Goal: Task Accomplishment & Management: Manage account settings

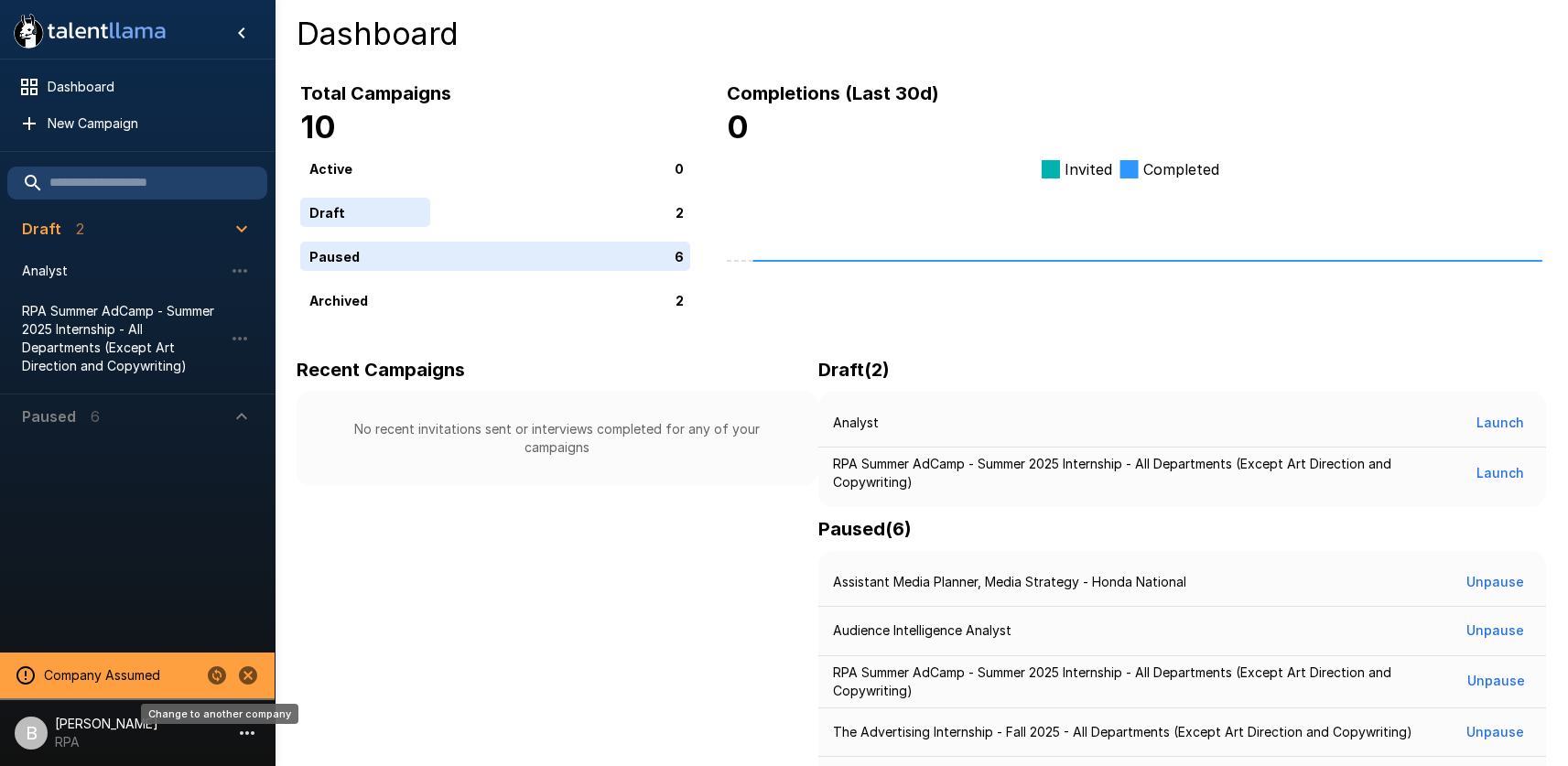
click at [223, 679] on icon "Change to another company" at bounding box center [217, 676] width 19 height 19
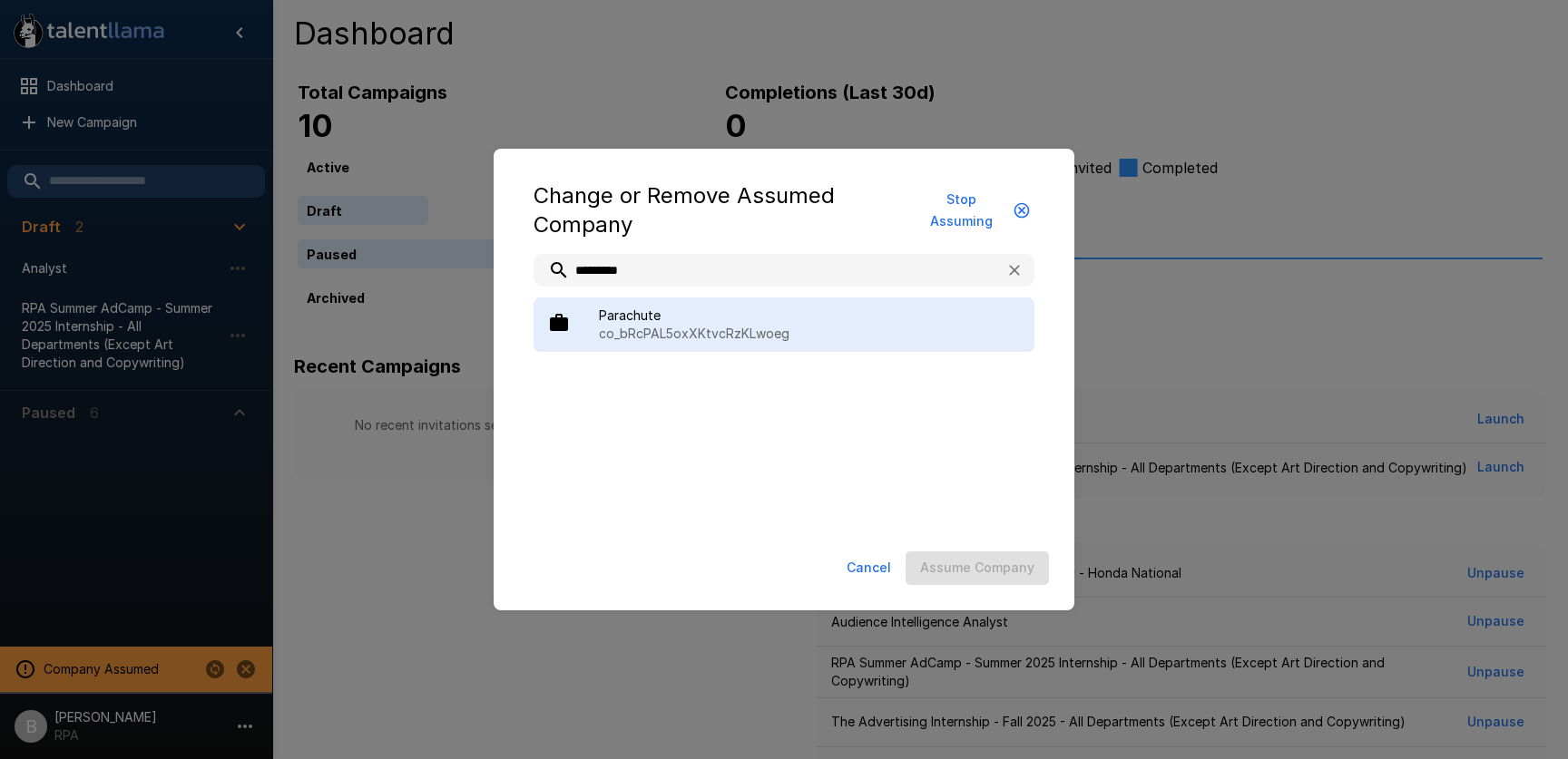
type input "*********"
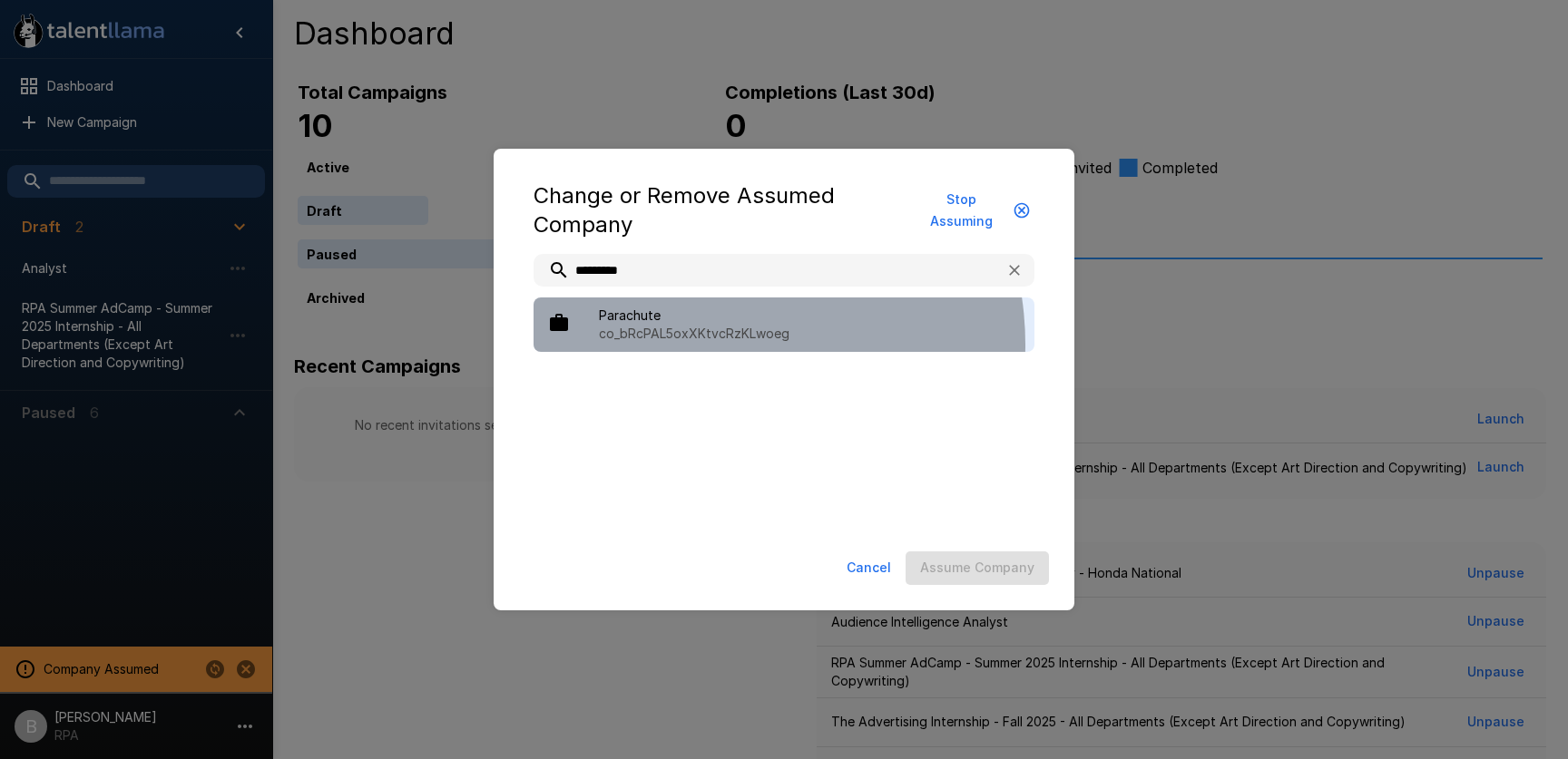
click at [705, 345] on div "Parachute co_bRcPAL5oxXKtvcRzKLwoeg" at bounding box center [783, 324] width 501 height 54
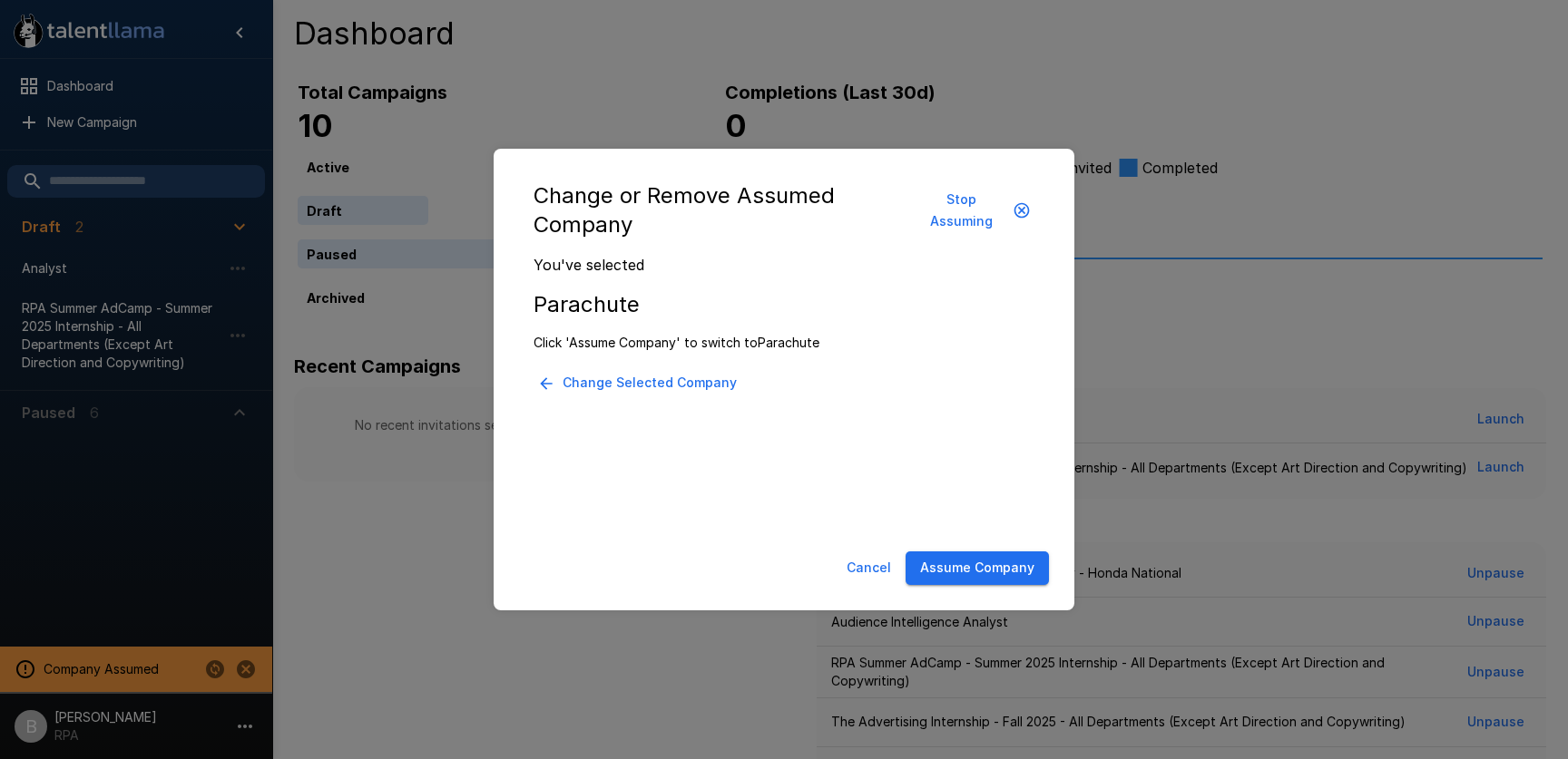
click at [1008, 562] on button "Assume Company" at bounding box center [977, 568] width 143 height 34
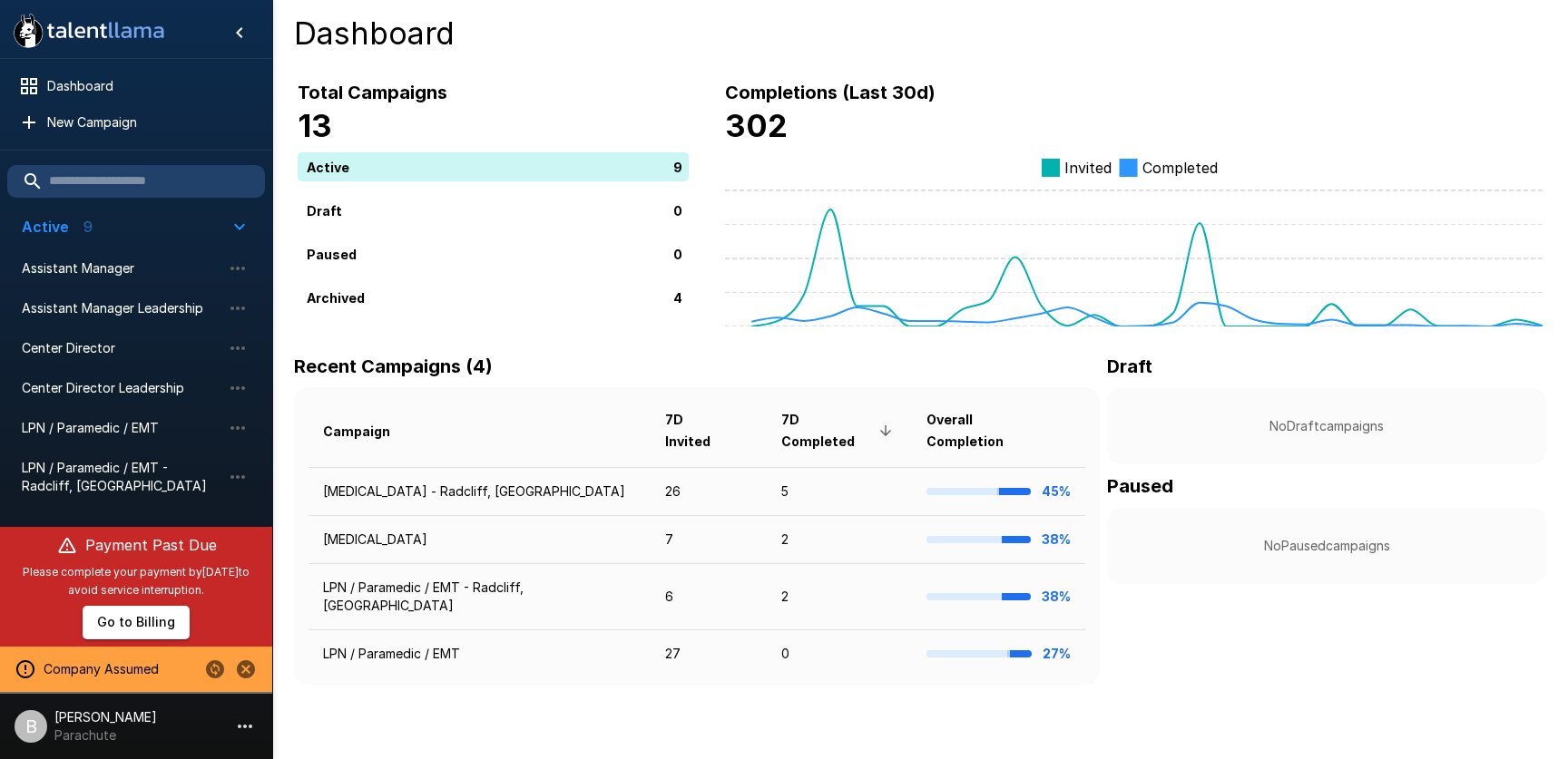
click at [112, 744] on li "B Ben Chaikin Parachute" at bounding box center [136, 722] width 272 height 58
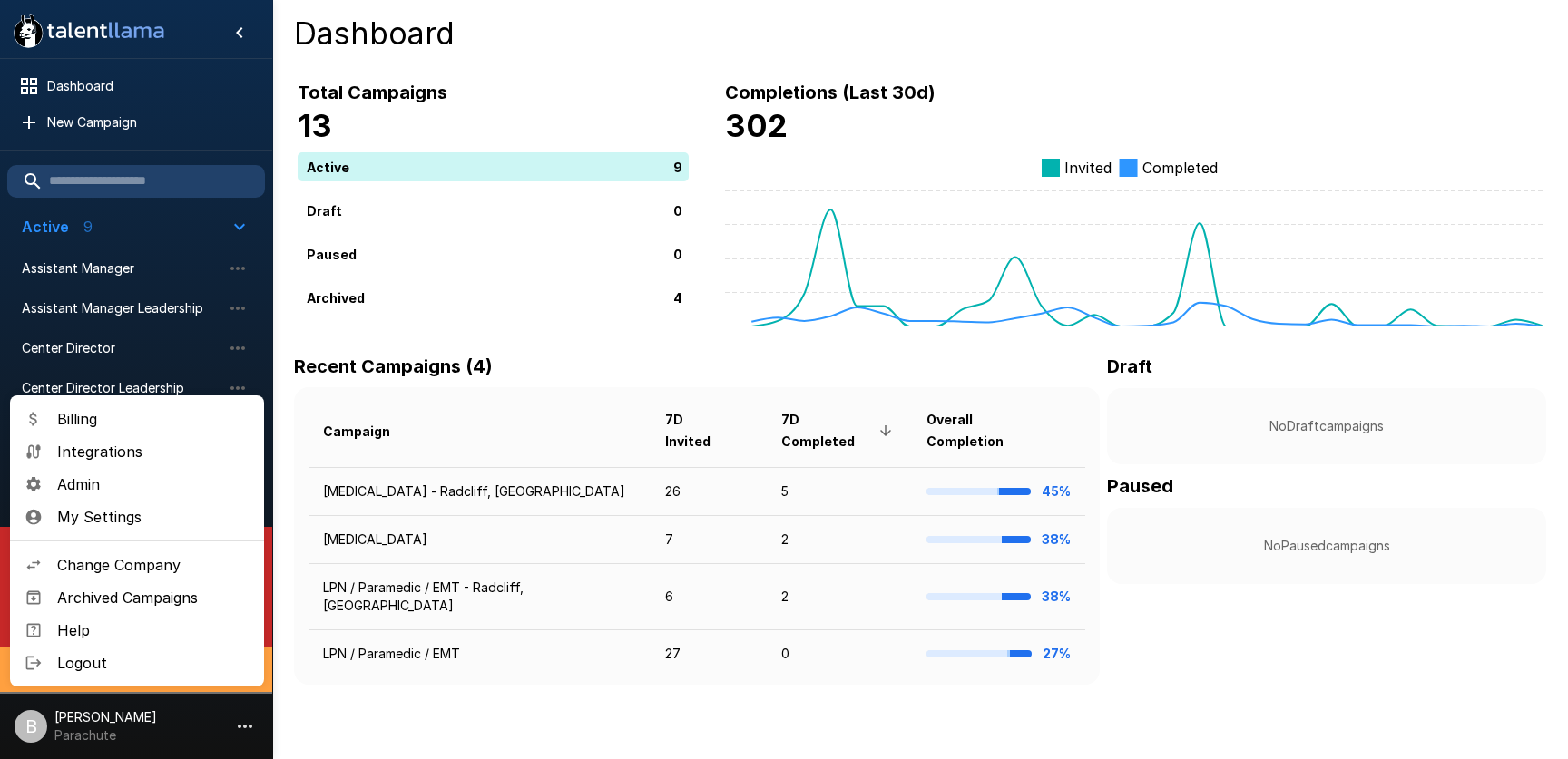
click at [474, 86] on div at bounding box center [784, 380] width 1568 height 759
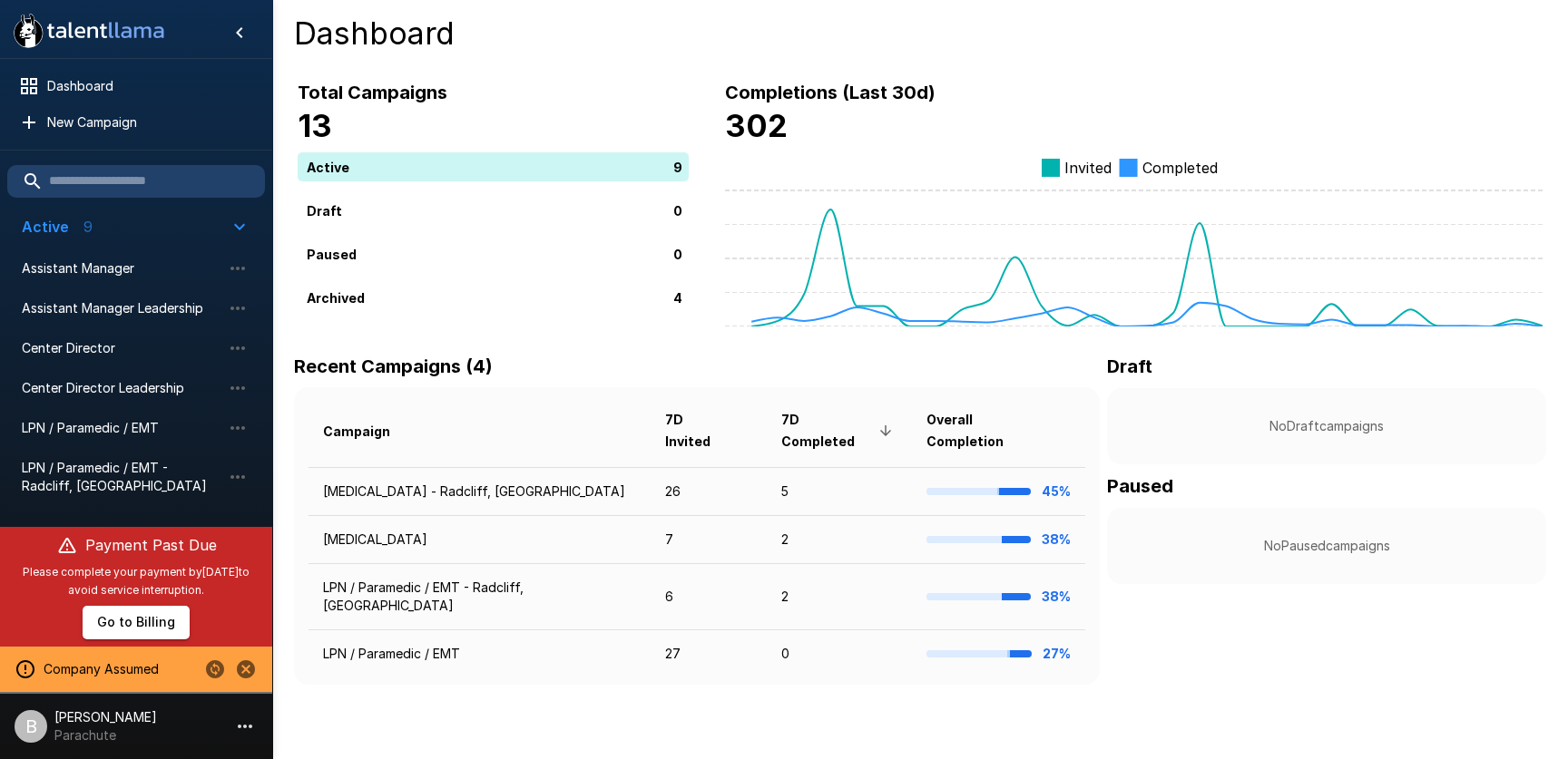
click at [215, 674] on icon "Change to another company" at bounding box center [215, 670] width 22 height 22
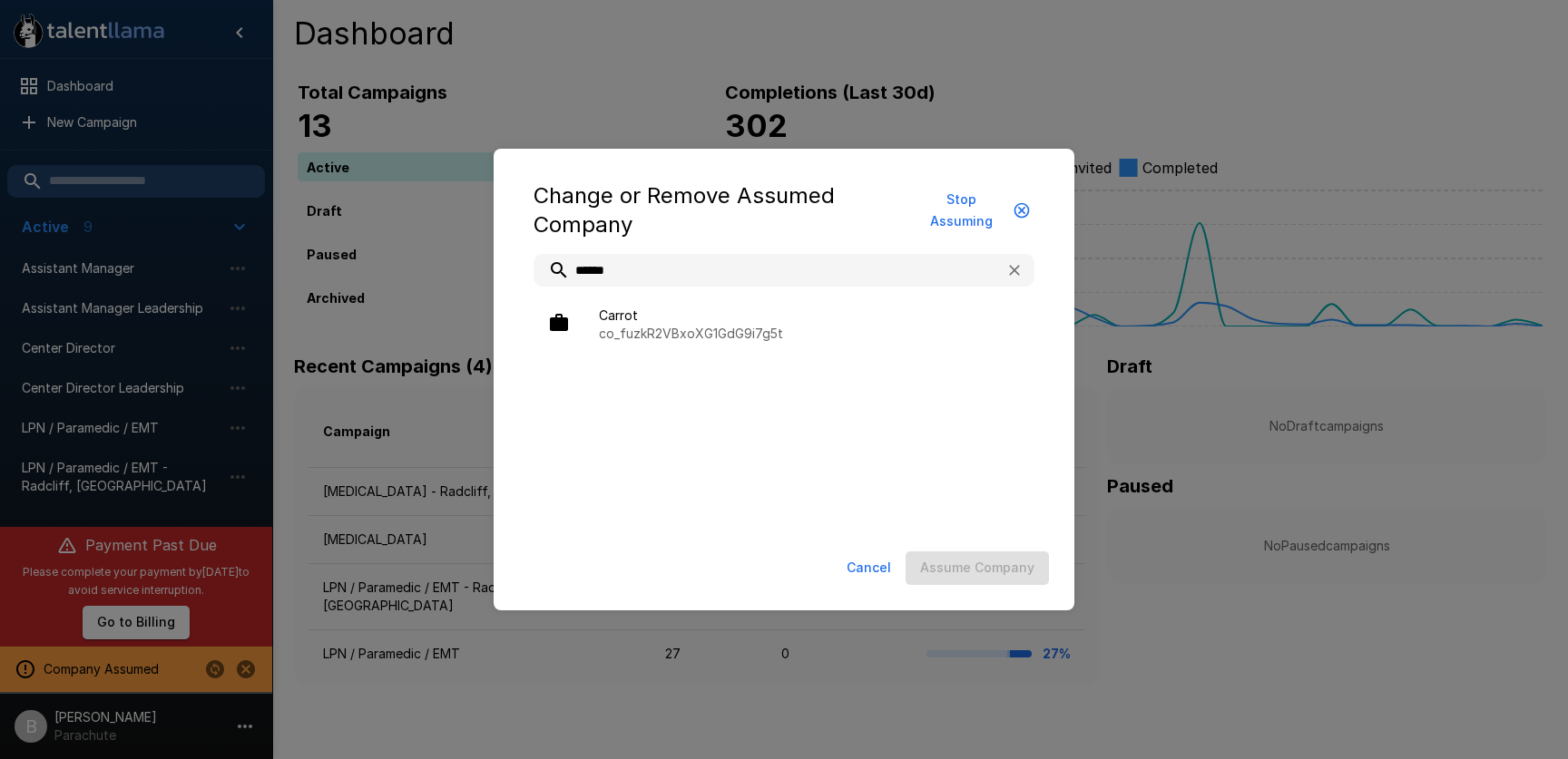
type input "******"
click at [640, 294] on ul "Carrot co_fuzkR2VBxoXG1GdG9i7g5t" at bounding box center [783, 324] width 501 height 76
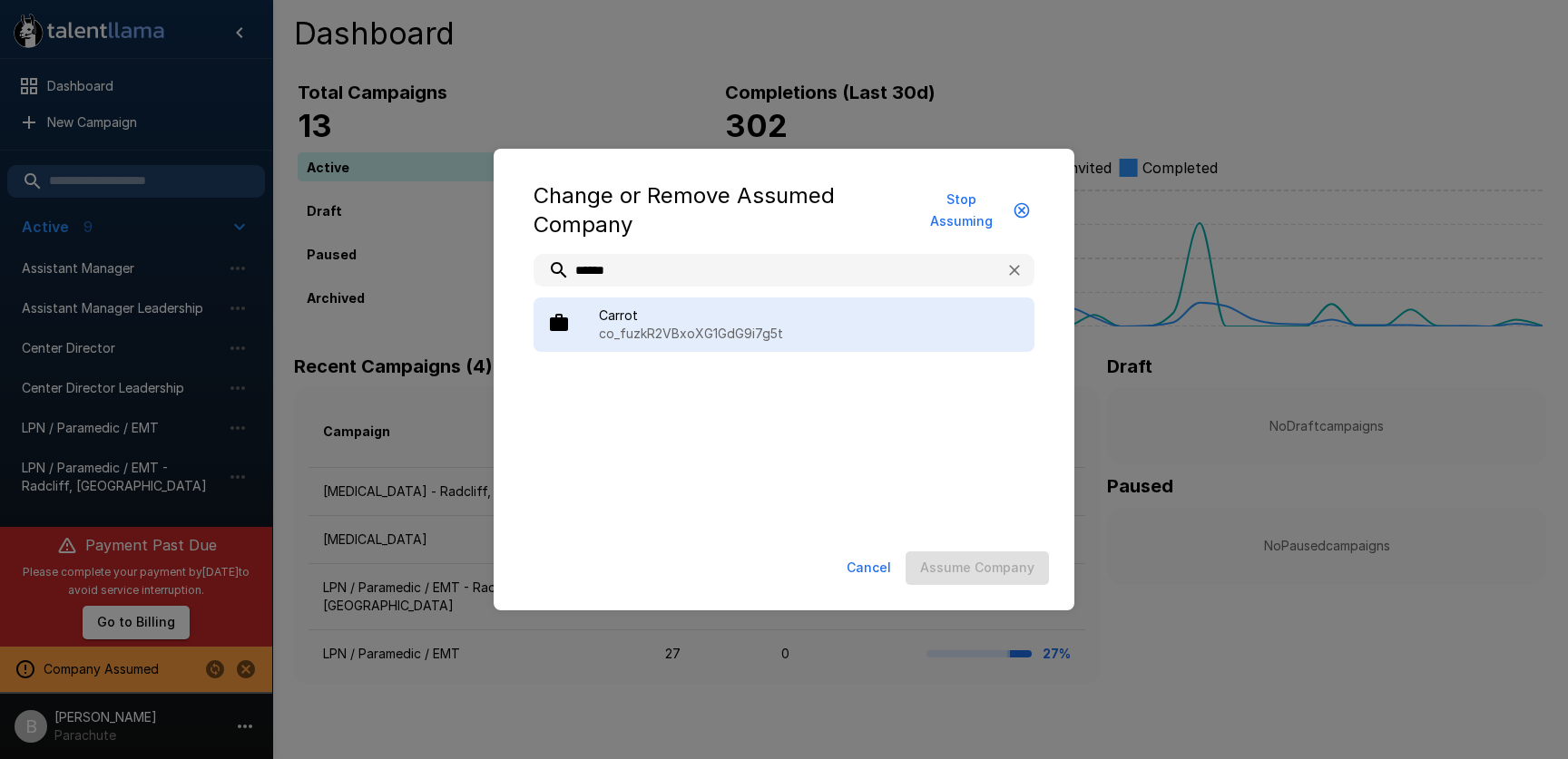
click at [774, 331] on p "co_fuzkR2VBxoXG1GdG9i7g5t" at bounding box center [809, 334] width 421 height 18
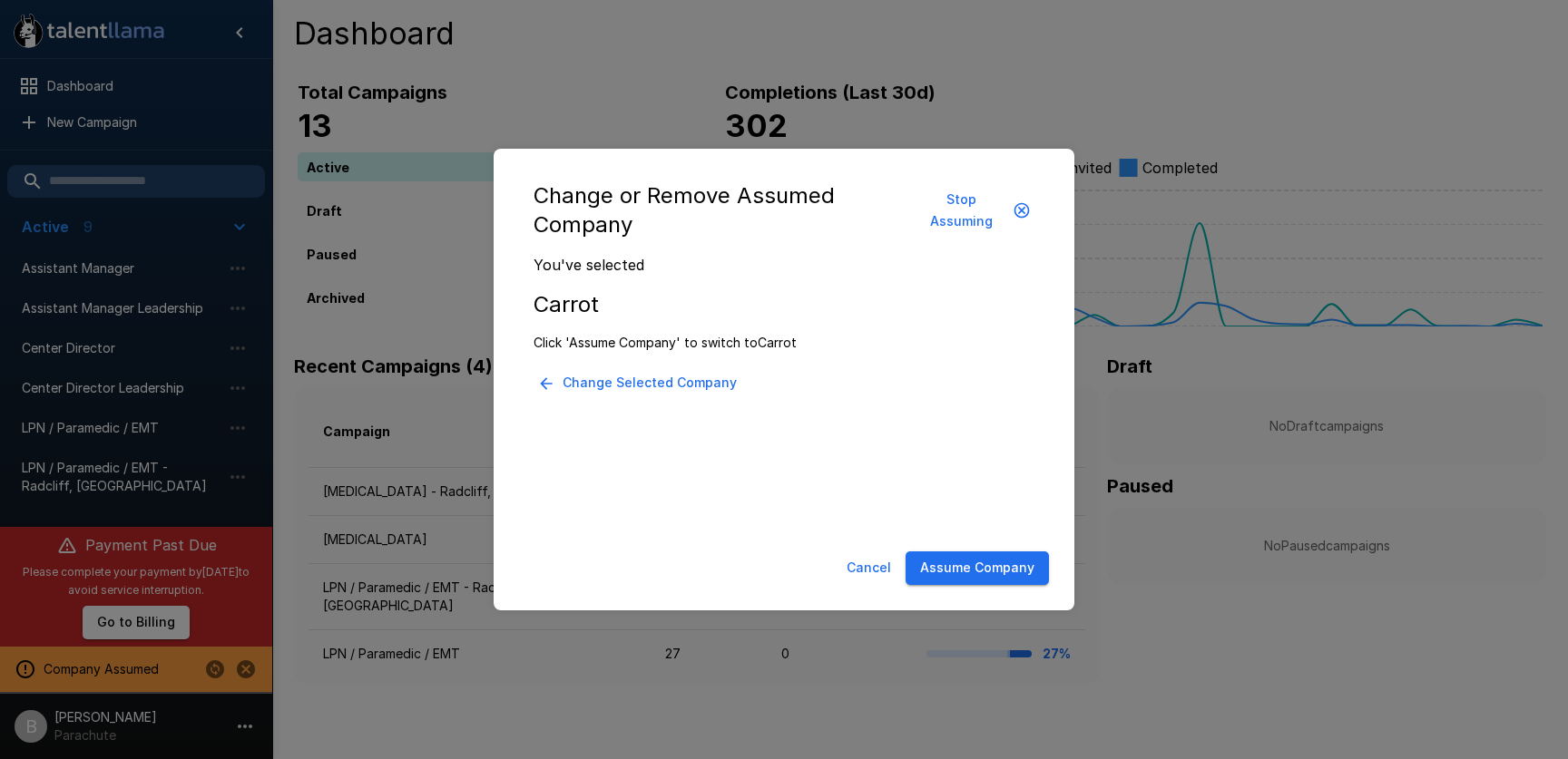
click at [961, 587] on div "Cancel Assume Company" at bounding box center [784, 568] width 544 height 48
click at [961, 559] on button "Assume Company" at bounding box center [977, 568] width 143 height 34
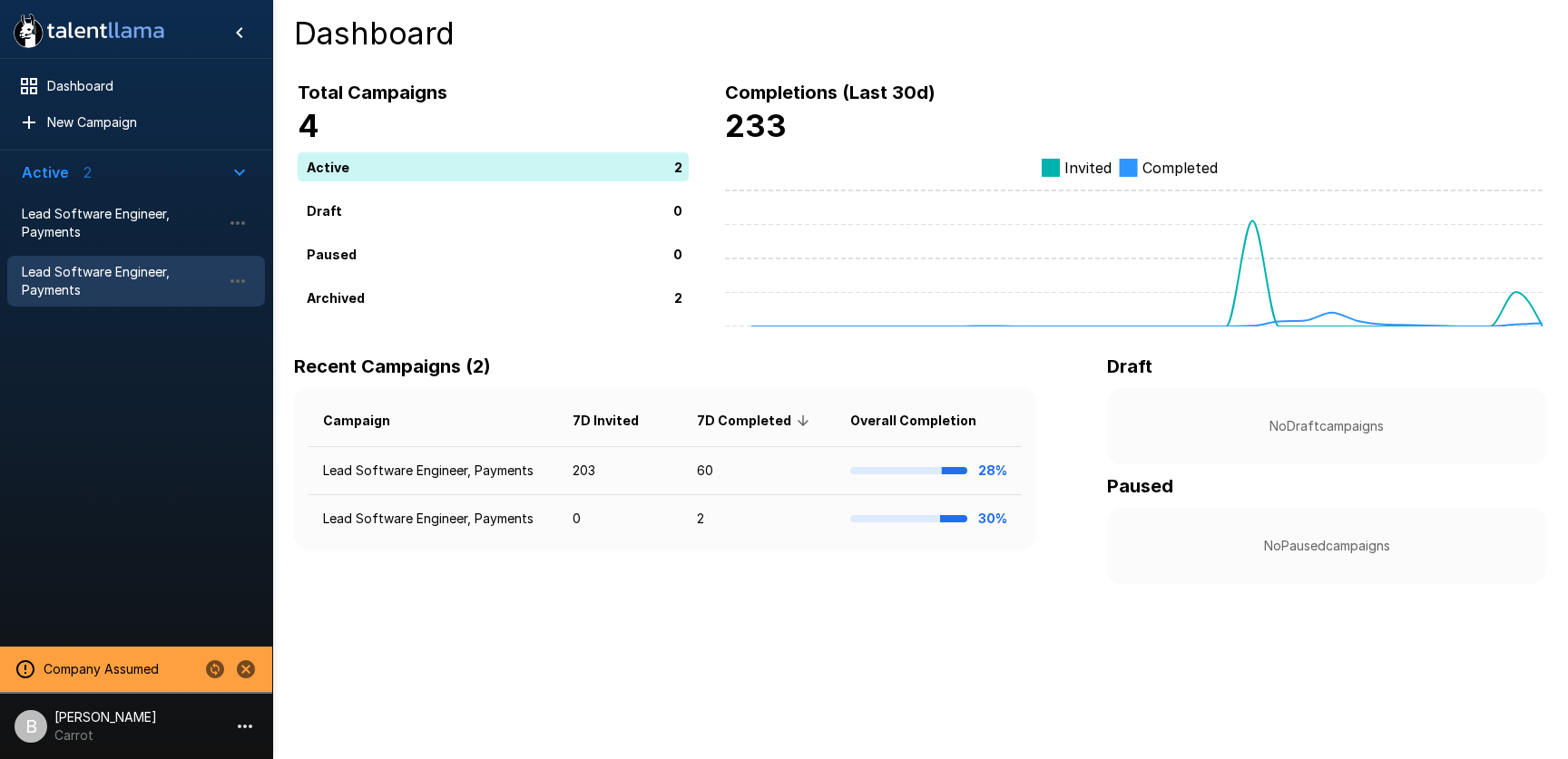
click at [91, 277] on span "Lead Software Engineer, Payments" at bounding box center [121, 280] width 199 height 36
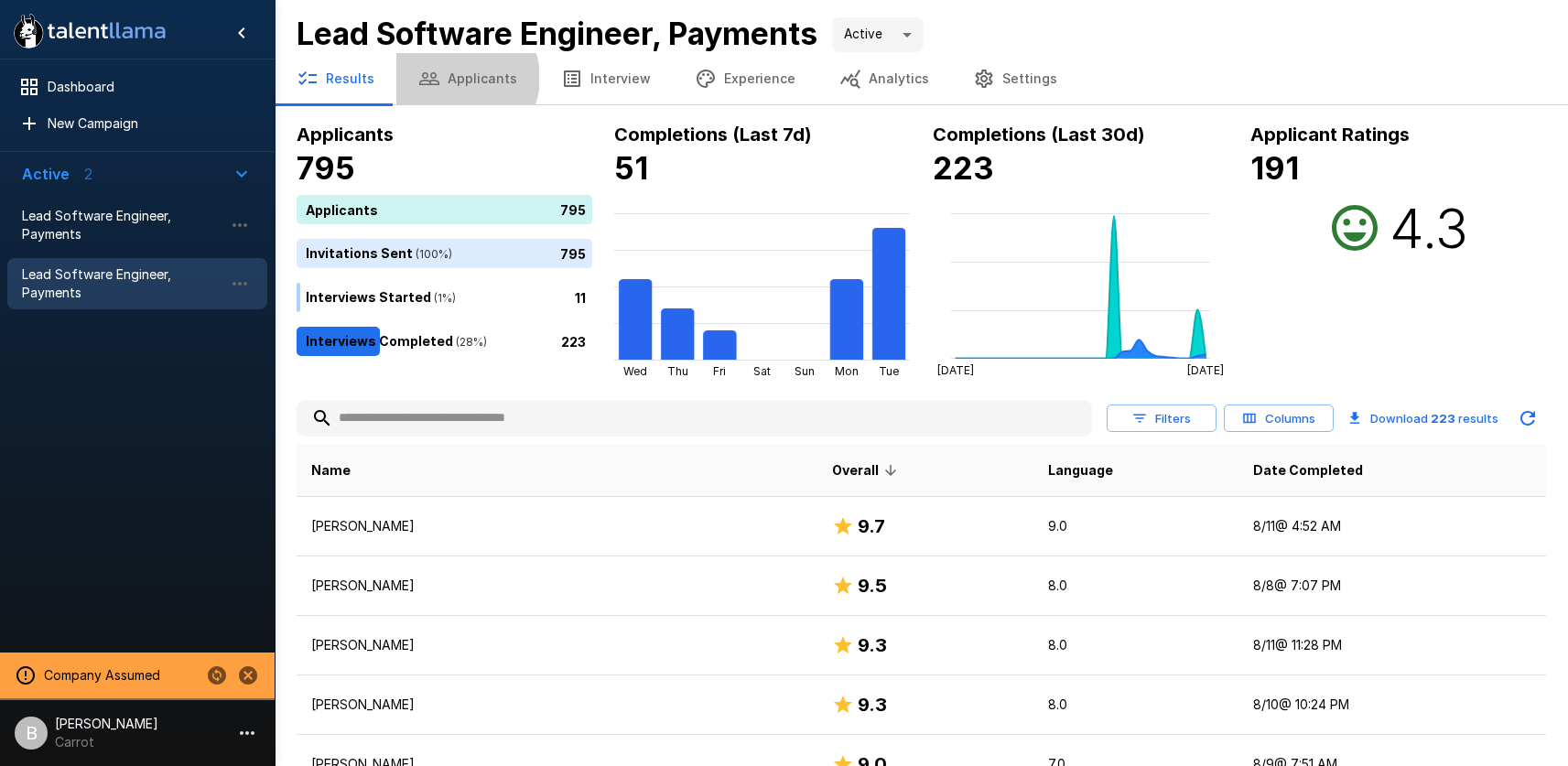
click at [457, 78] on button "Applicants" at bounding box center [467, 78] width 143 height 51
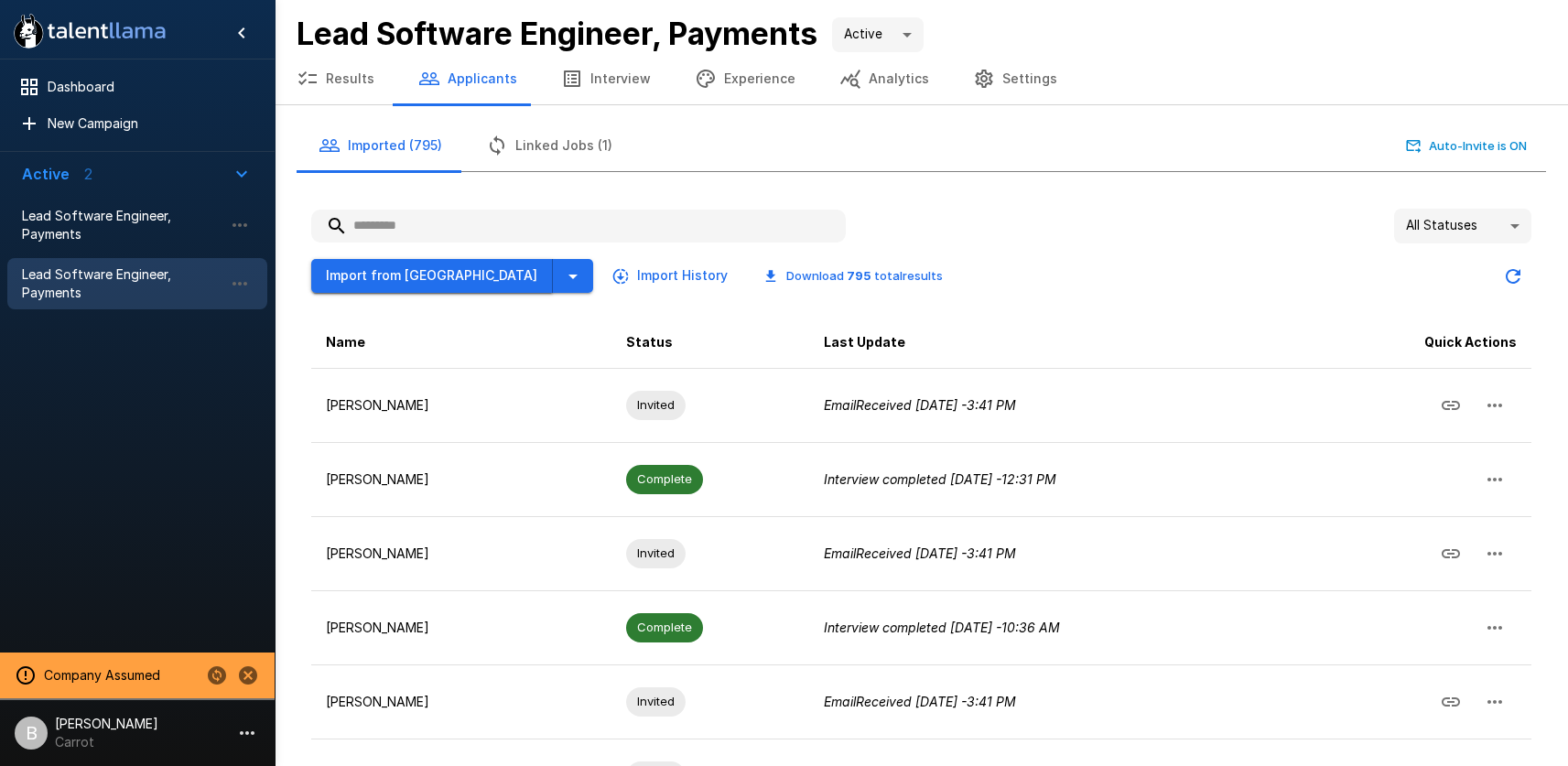
click at [455, 271] on button "Import from [GEOGRAPHIC_DATA]" at bounding box center [432, 275] width 242 height 34
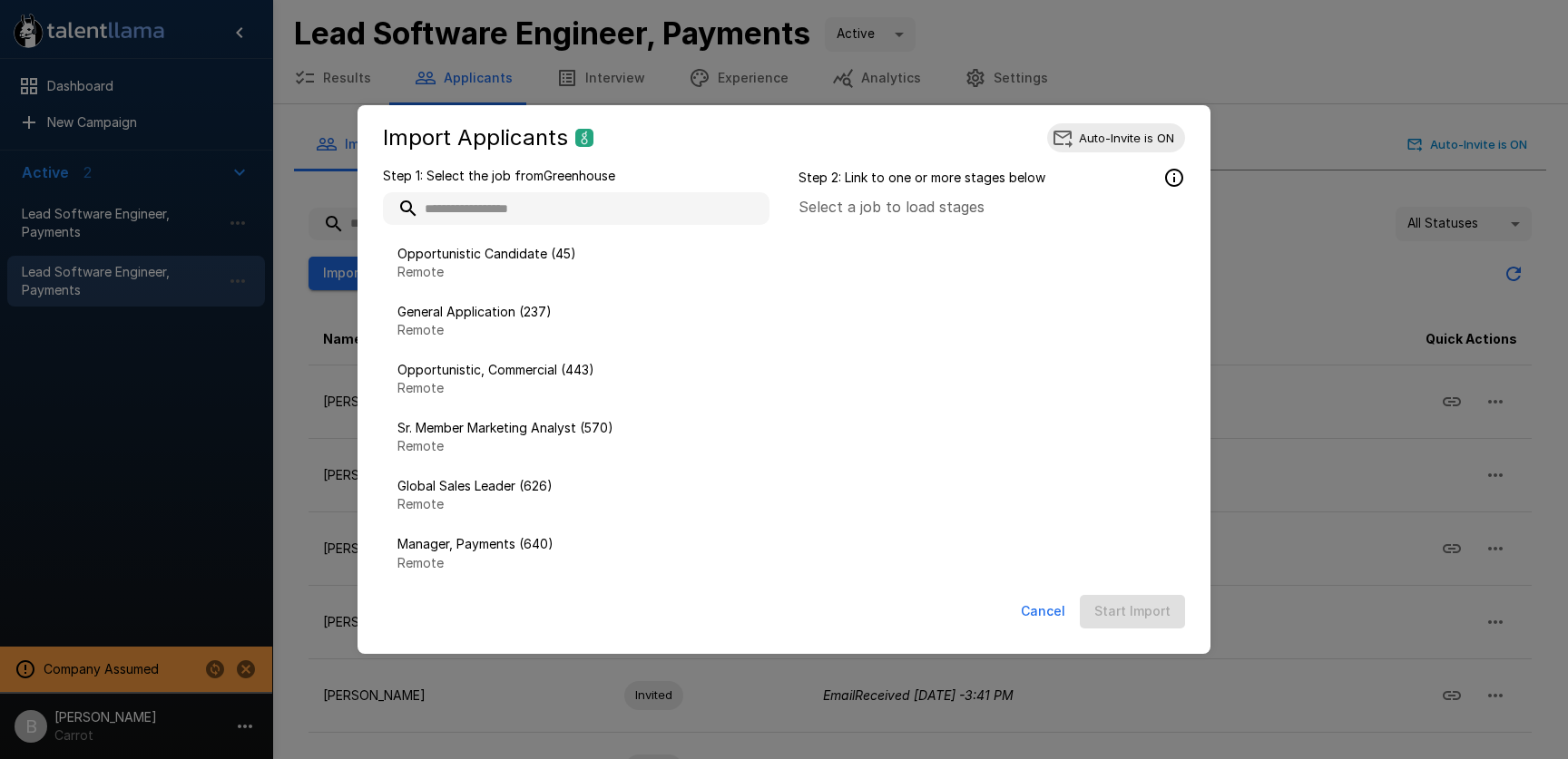
click at [563, 211] on input "text" at bounding box center [576, 209] width 386 height 33
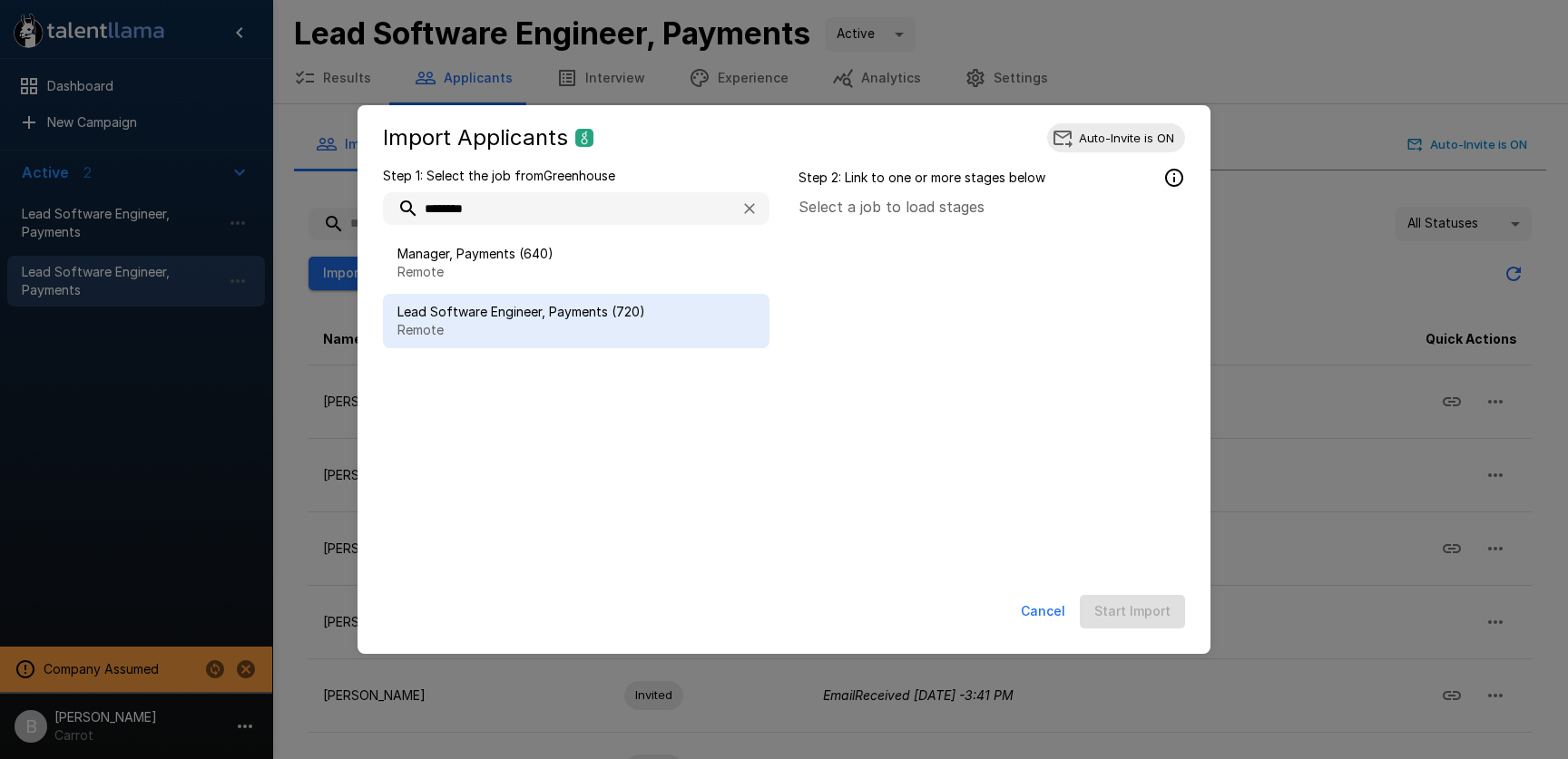
type input "********"
click at [611, 322] on p "Remote" at bounding box center [575, 330] width 358 height 18
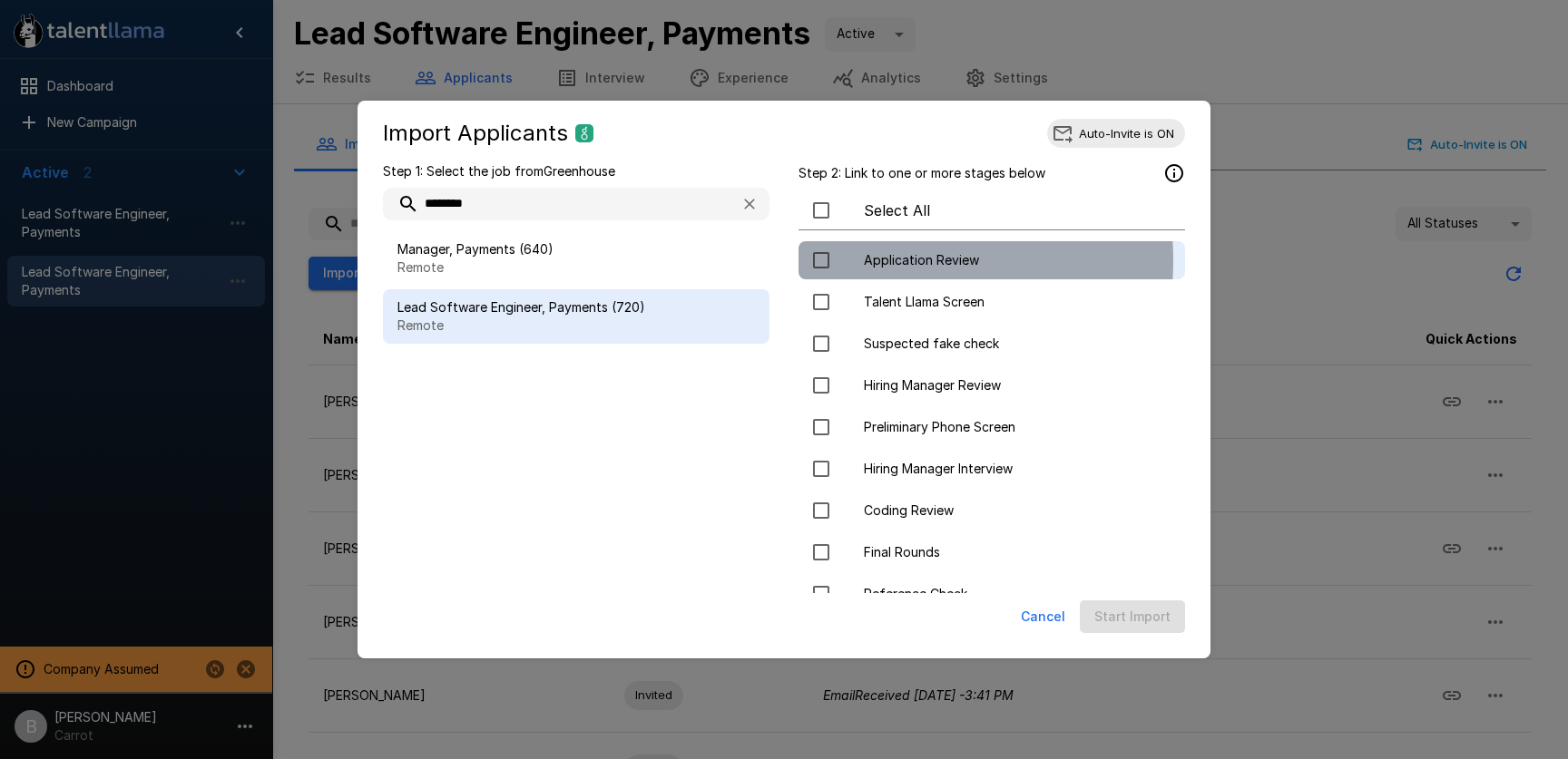
click at [888, 260] on span "Application Review" at bounding box center [1017, 260] width 307 height 18
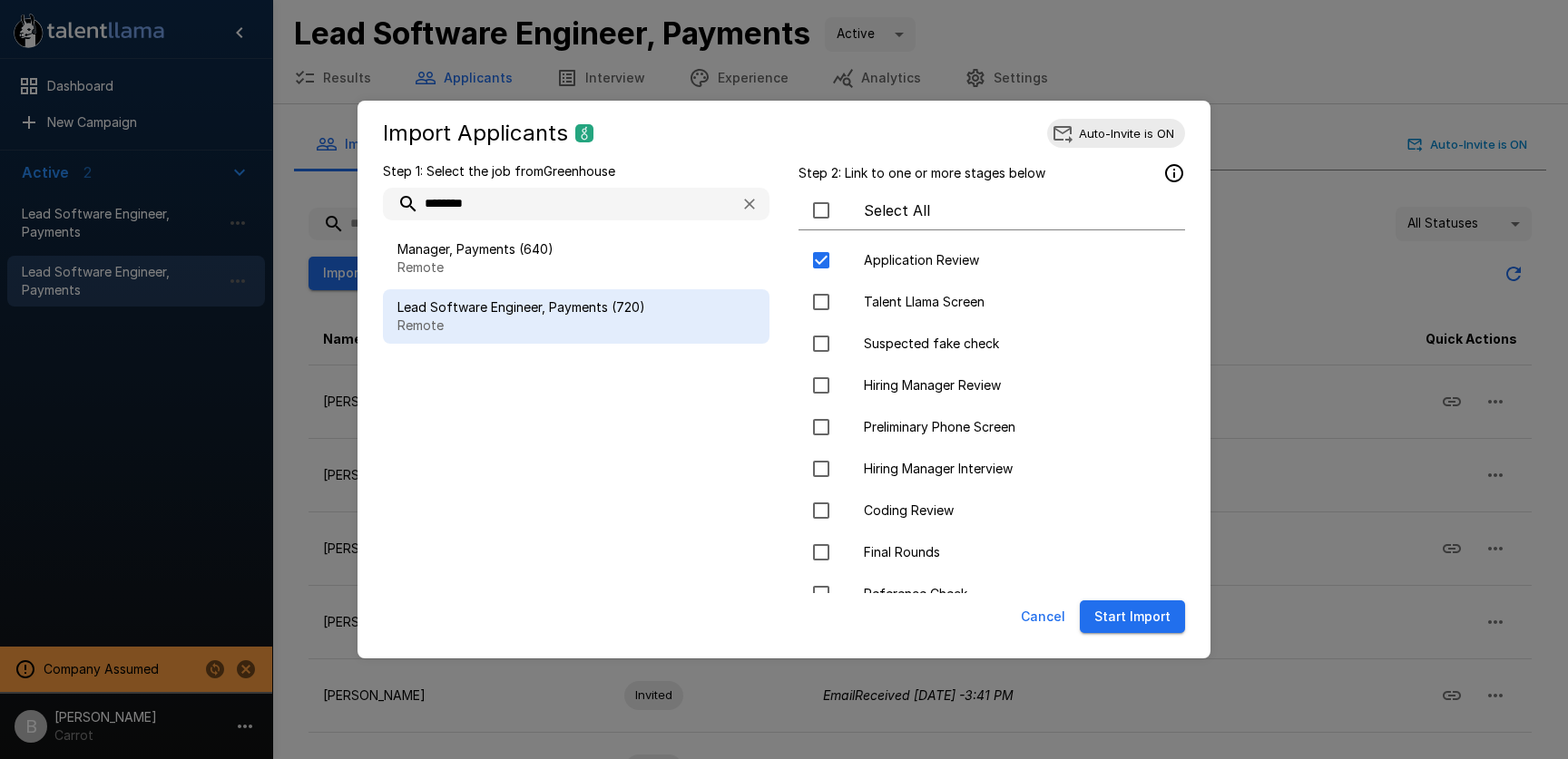
click at [1158, 621] on button "Start Import" at bounding box center [1132, 617] width 105 height 34
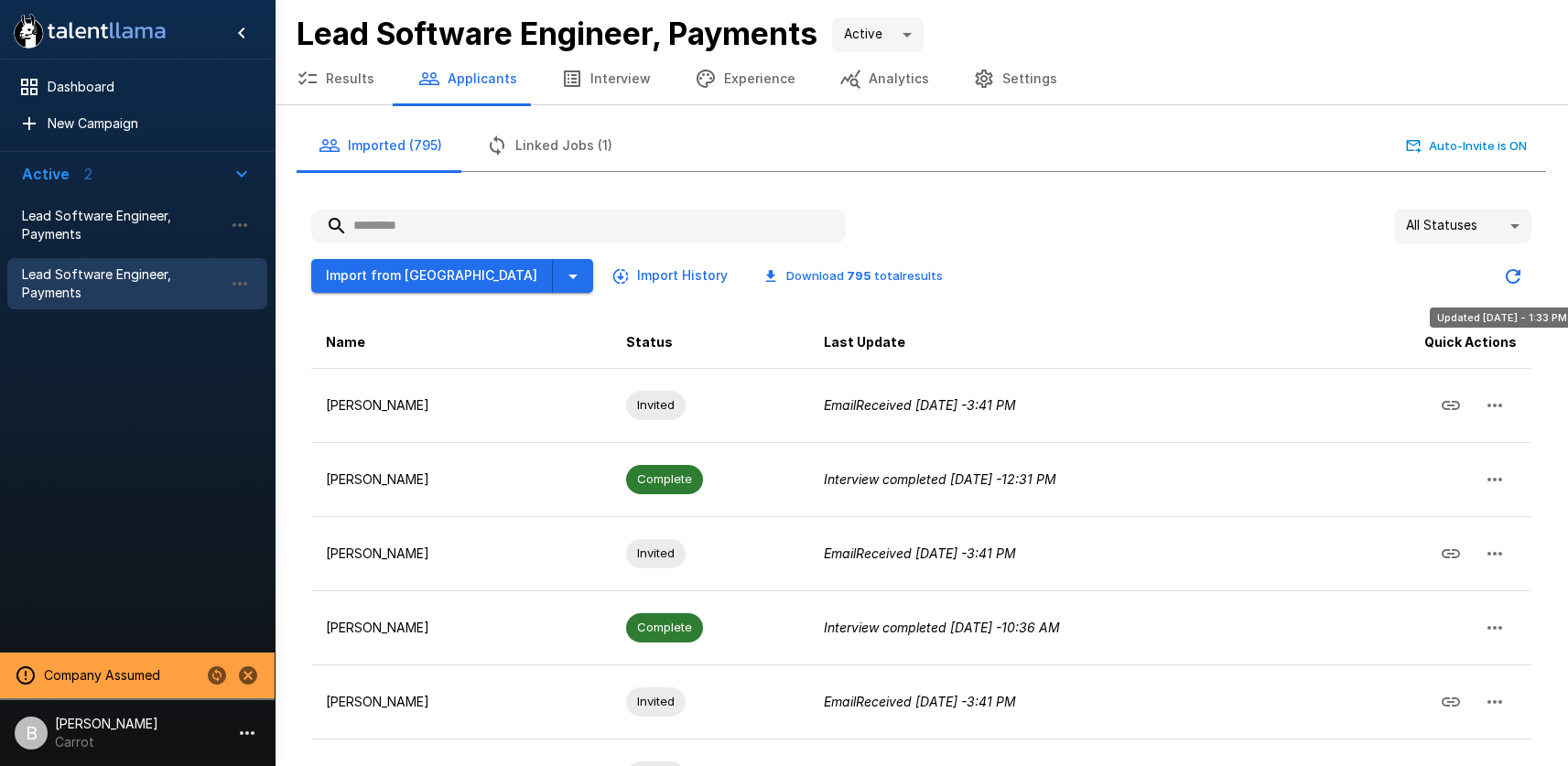
click at [1508, 277] on icon "Updated Today - 1:33 PM" at bounding box center [1513, 276] width 22 height 22
click at [1517, 274] on icon "Updated Today - 1:34 PM" at bounding box center [1513, 276] width 15 height 15
click at [1528, 269] on button "Updated Today - 1:34 PM" at bounding box center [1512, 275] width 36 height 36
click at [529, 132] on button "Linked Jobs (1)" at bounding box center [549, 145] width 171 height 51
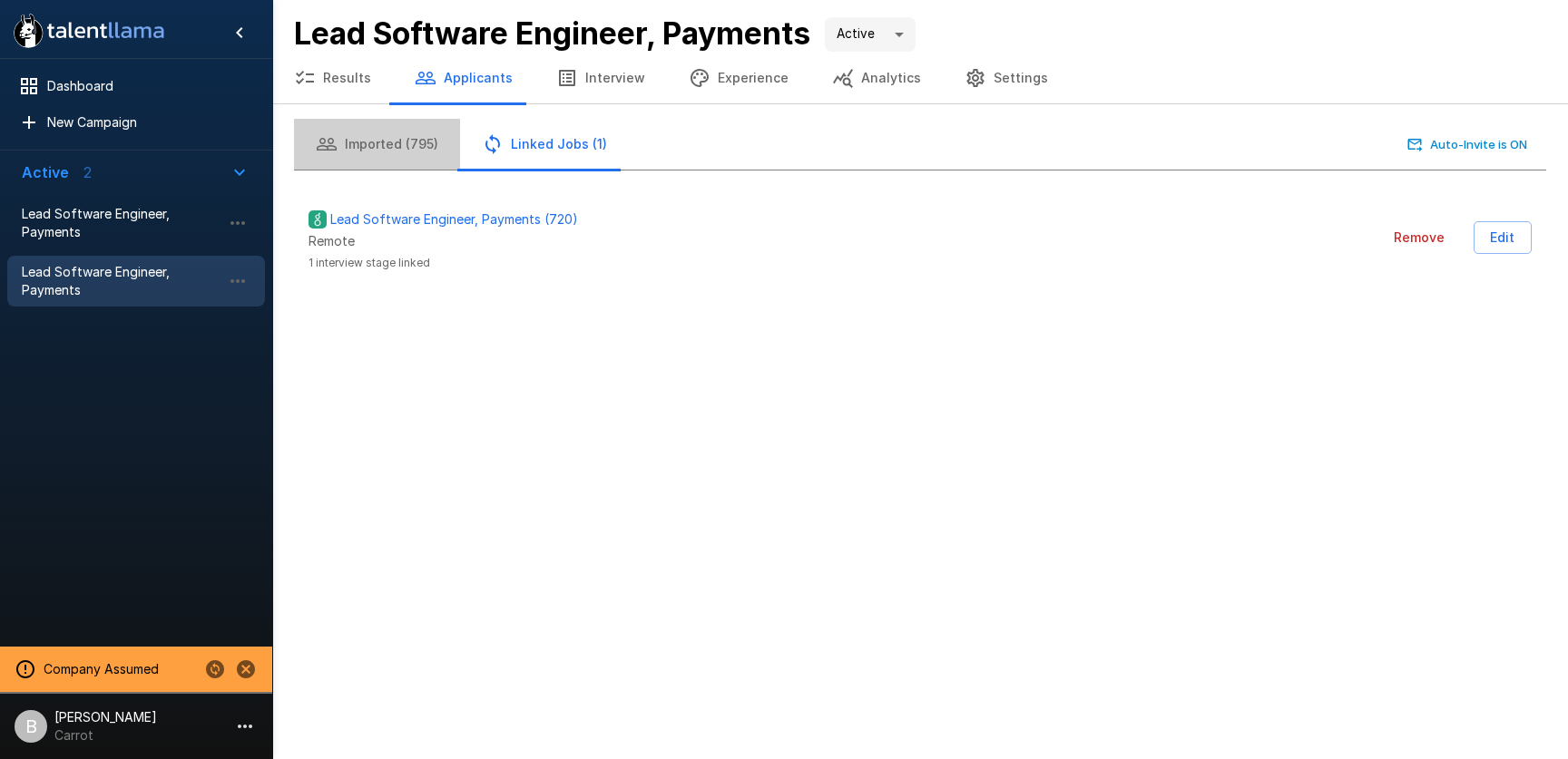
click at [383, 156] on button "Imported (795)" at bounding box center [377, 143] width 166 height 51
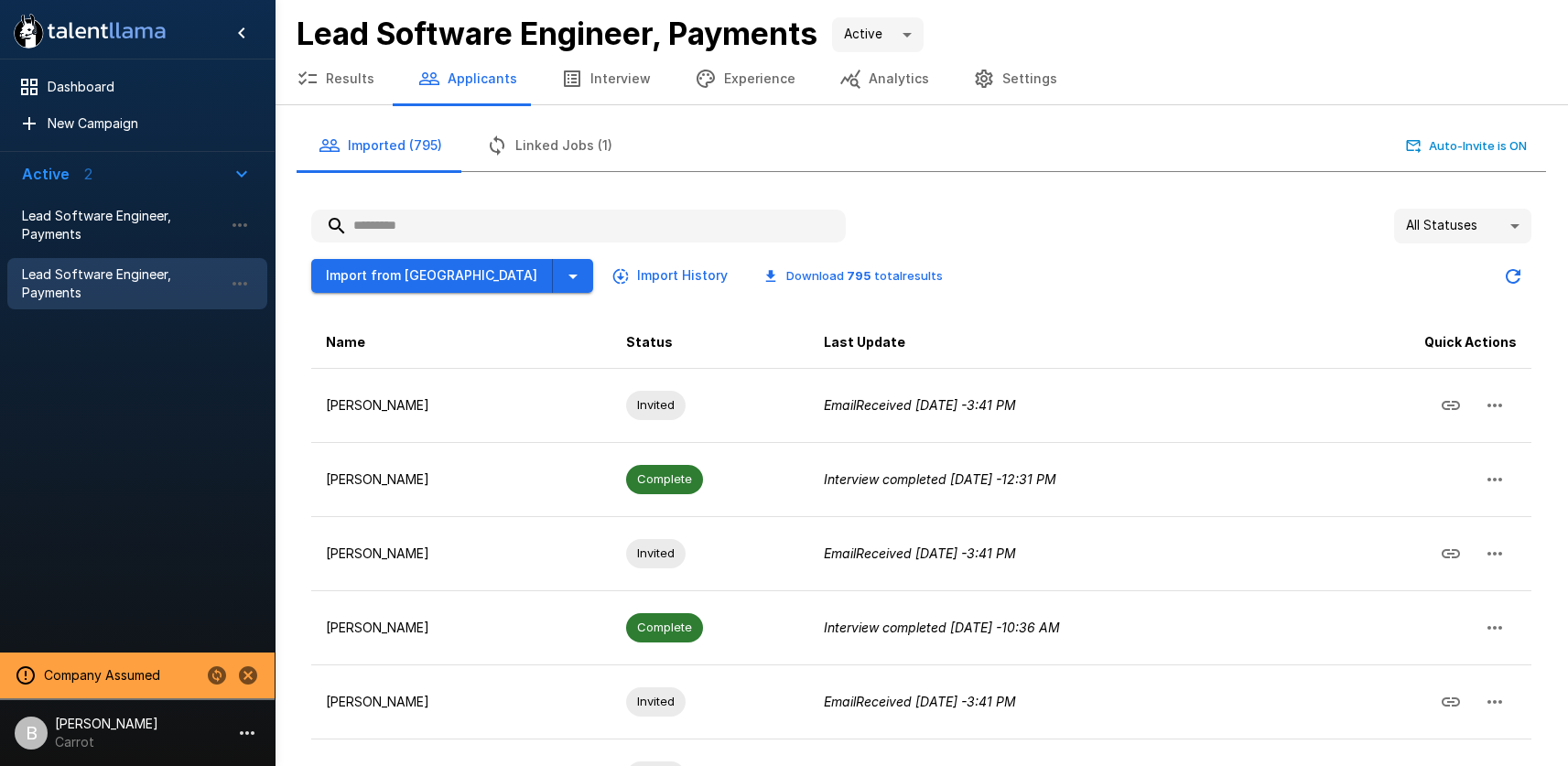
drag, startPoint x: 571, startPoint y: 111, endPoint x: 569, endPoint y: 131, distance: 20.1
click at [571, 111] on div "Imported (795) Linked Jobs (1) Auto-Invite is ON All Statuses ** Import from Gr…" at bounding box center [921, 646] width 1294 height 1081
click at [568, 132] on button "Linked Jobs (1)" at bounding box center [549, 145] width 171 height 51
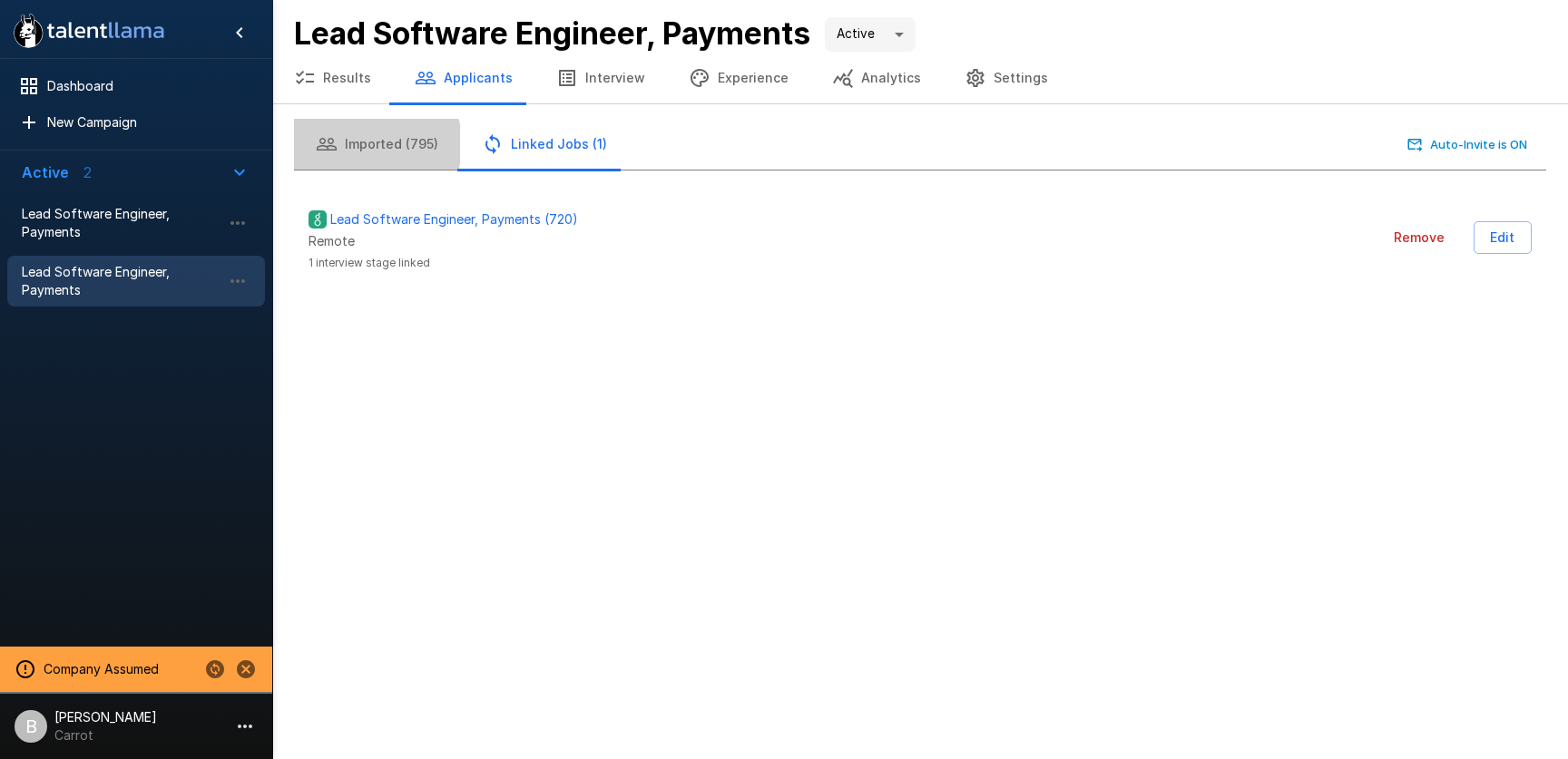
click at [359, 144] on button "Imported (795)" at bounding box center [377, 143] width 166 height 51
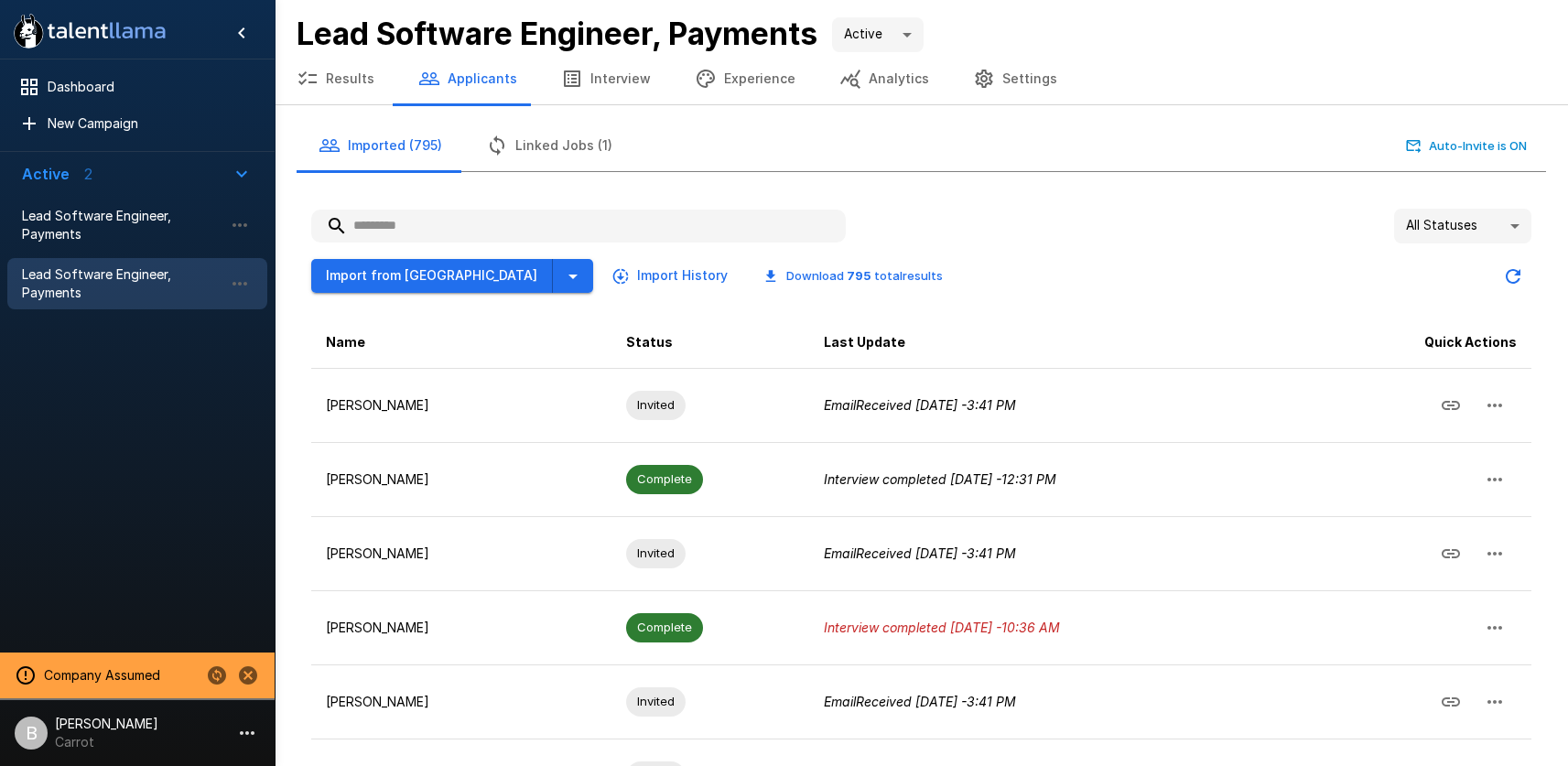
click at [345, 60] on button "Results" at bounding box center [335, 78] width 121 height 51
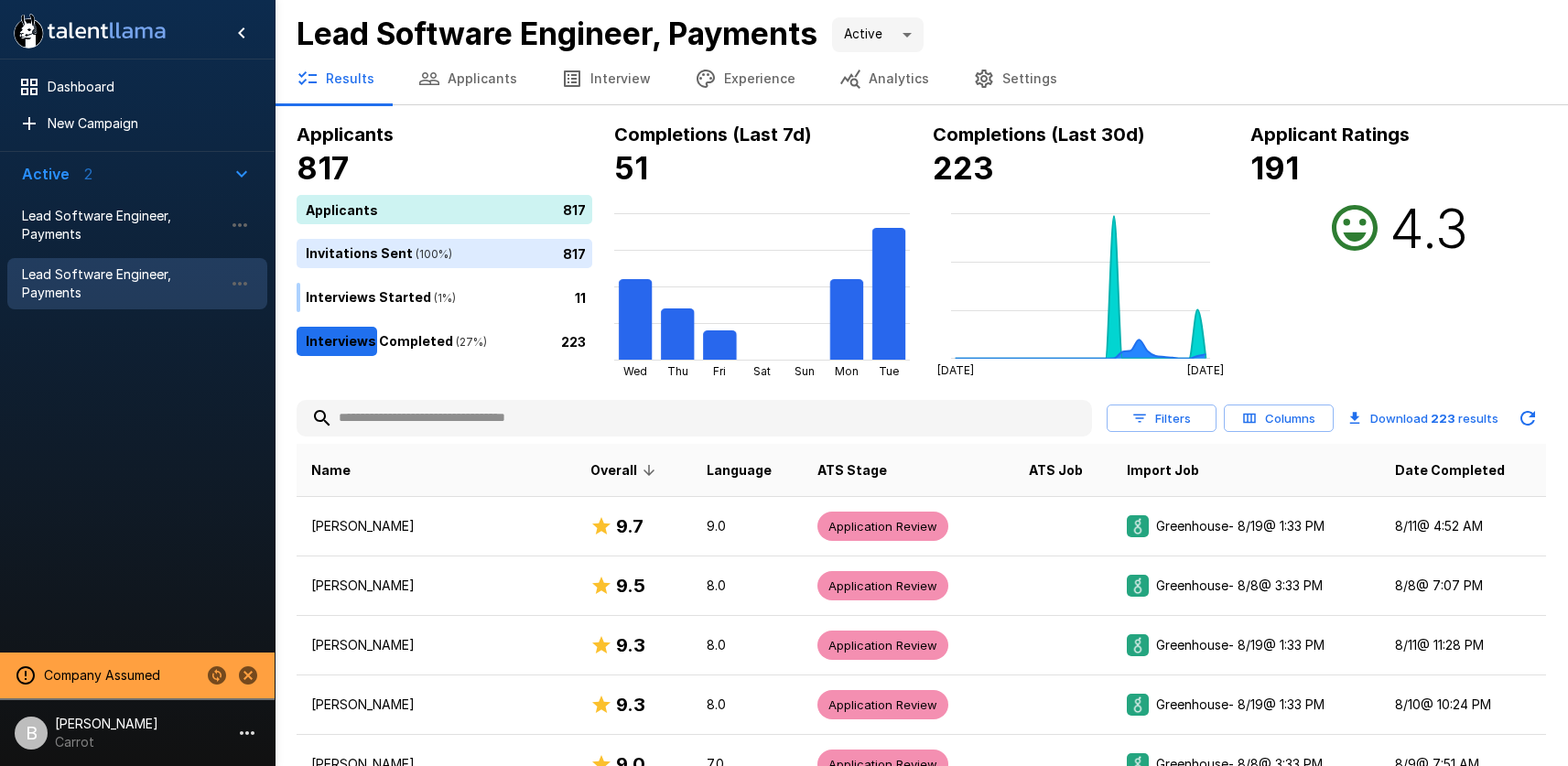
click at [467, 82] on button "Applicants" at bounding box center [467, 78] width 143 height 51
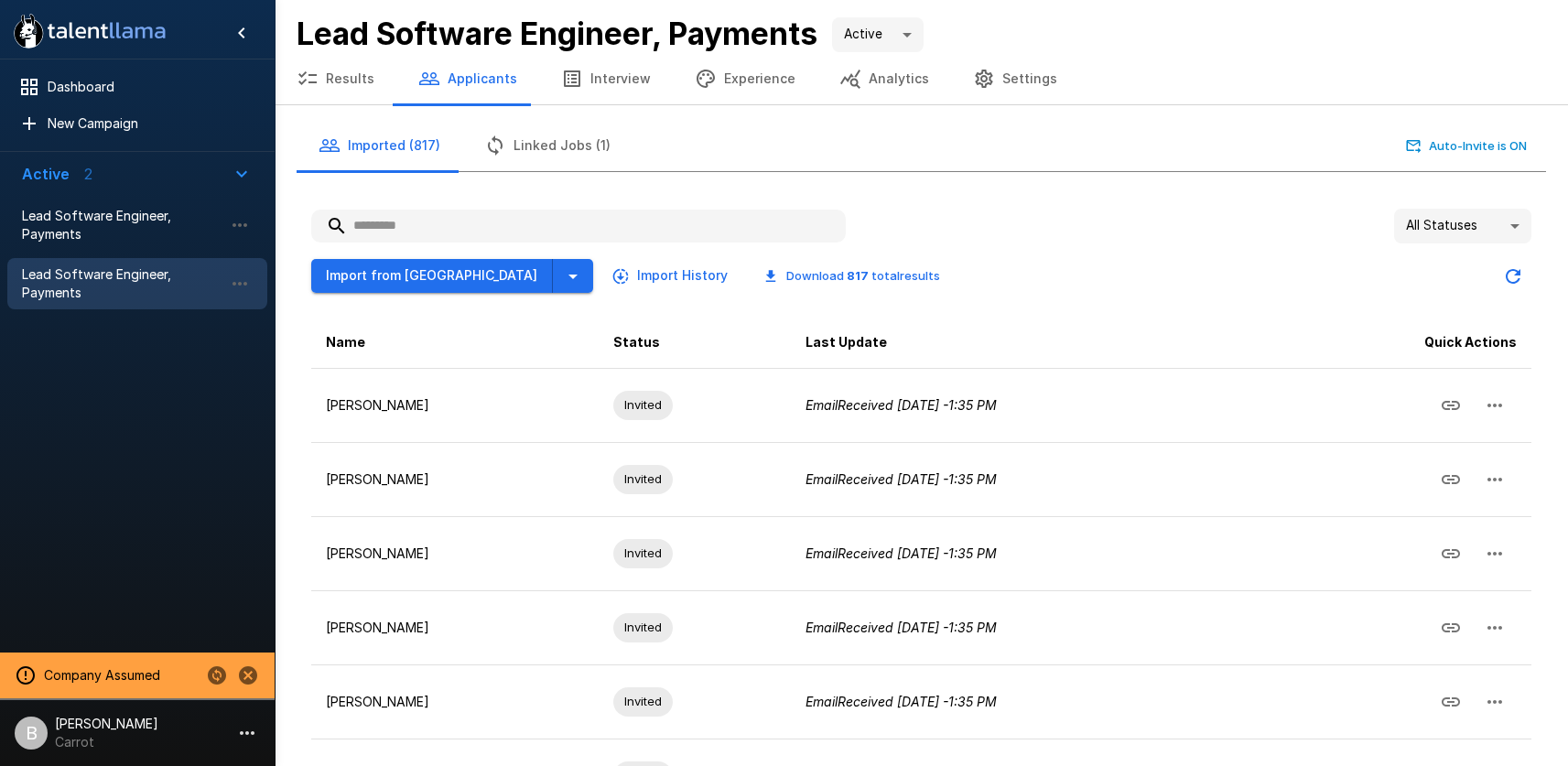
click at [359, 83] on button "Results" at bounding box center [335, 78] width 121 height 51
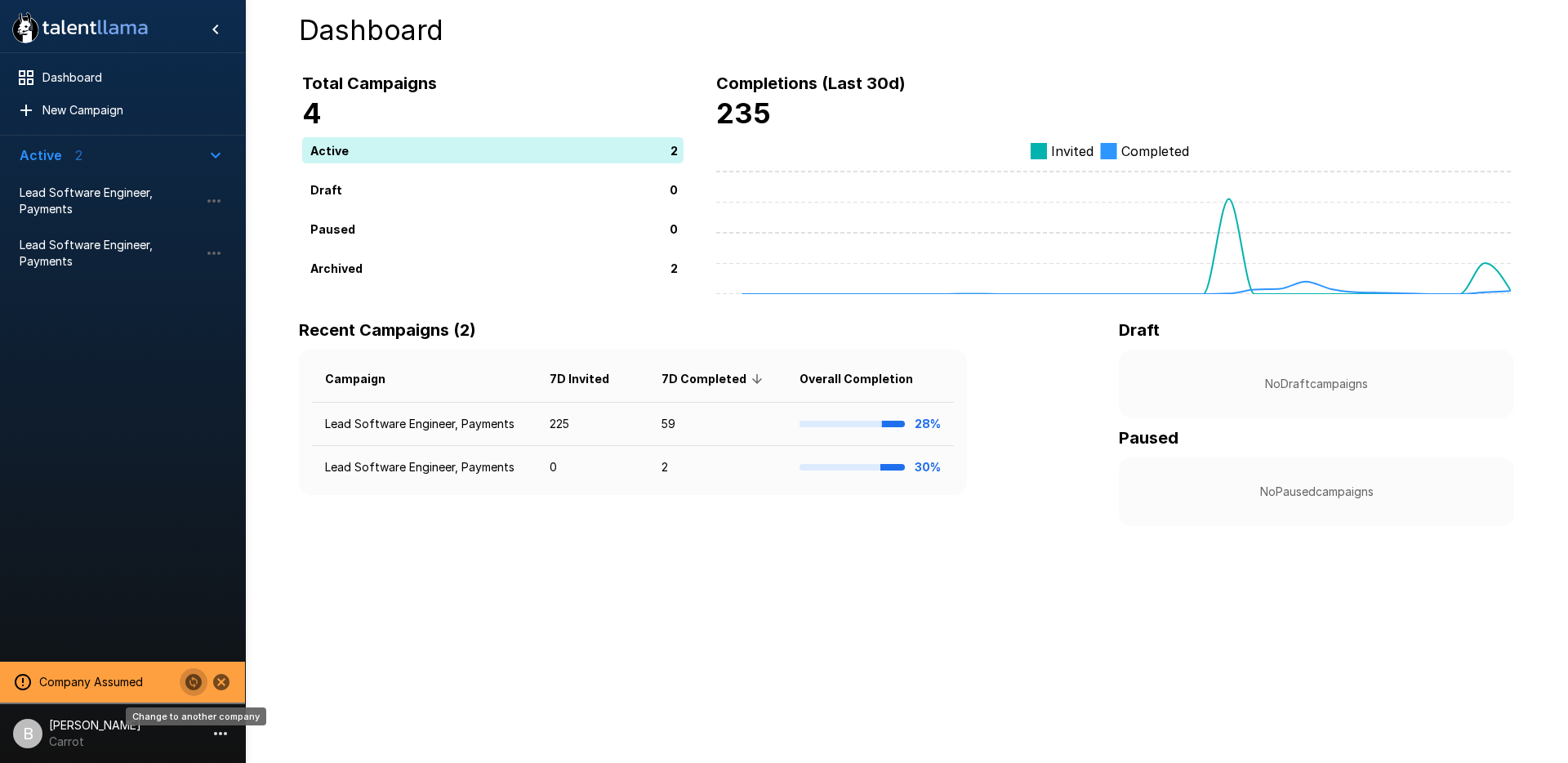
click at [189, 681] on icon "Change to another company" at bounding box center [194, 682] width 20 height 20
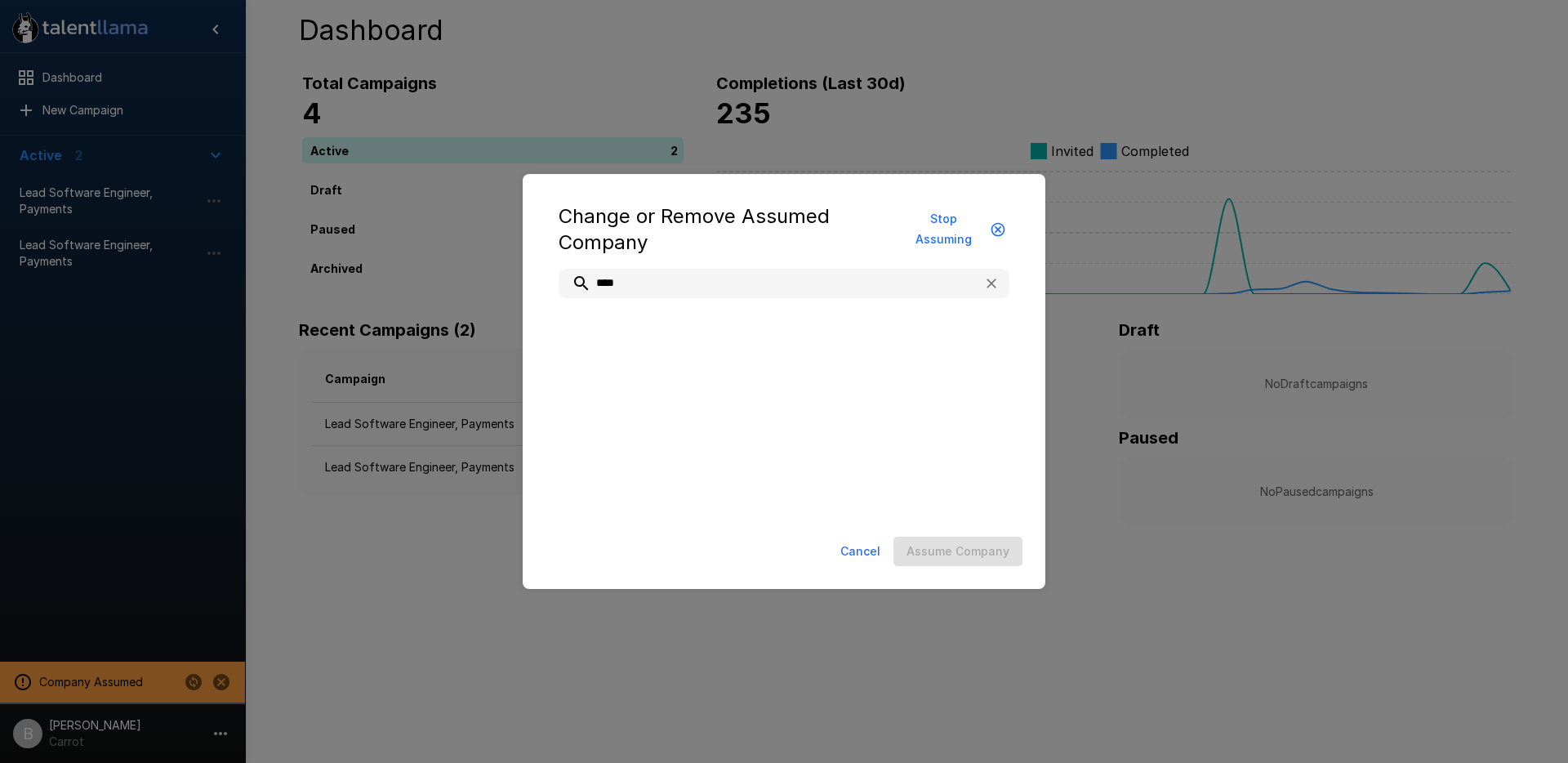
type input "****"
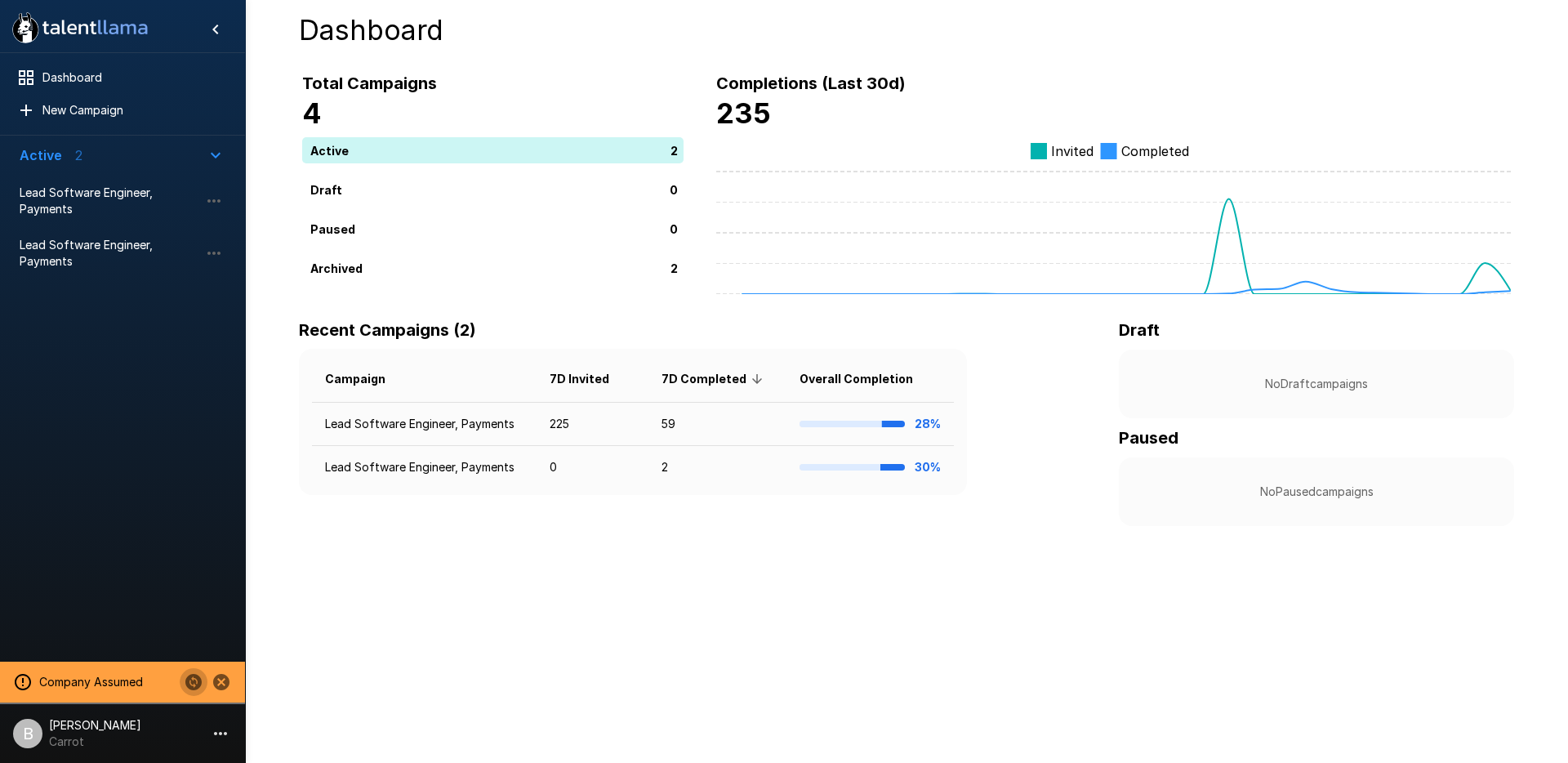
click at [94, 759] on ul "Company Assumed B [PERSON_NAME] Carrot" at bounding box center [122, 709] width 245 height 108
click at [89, 743] on p "Carrot" at bounding box center [95, 741] width 93 height 17
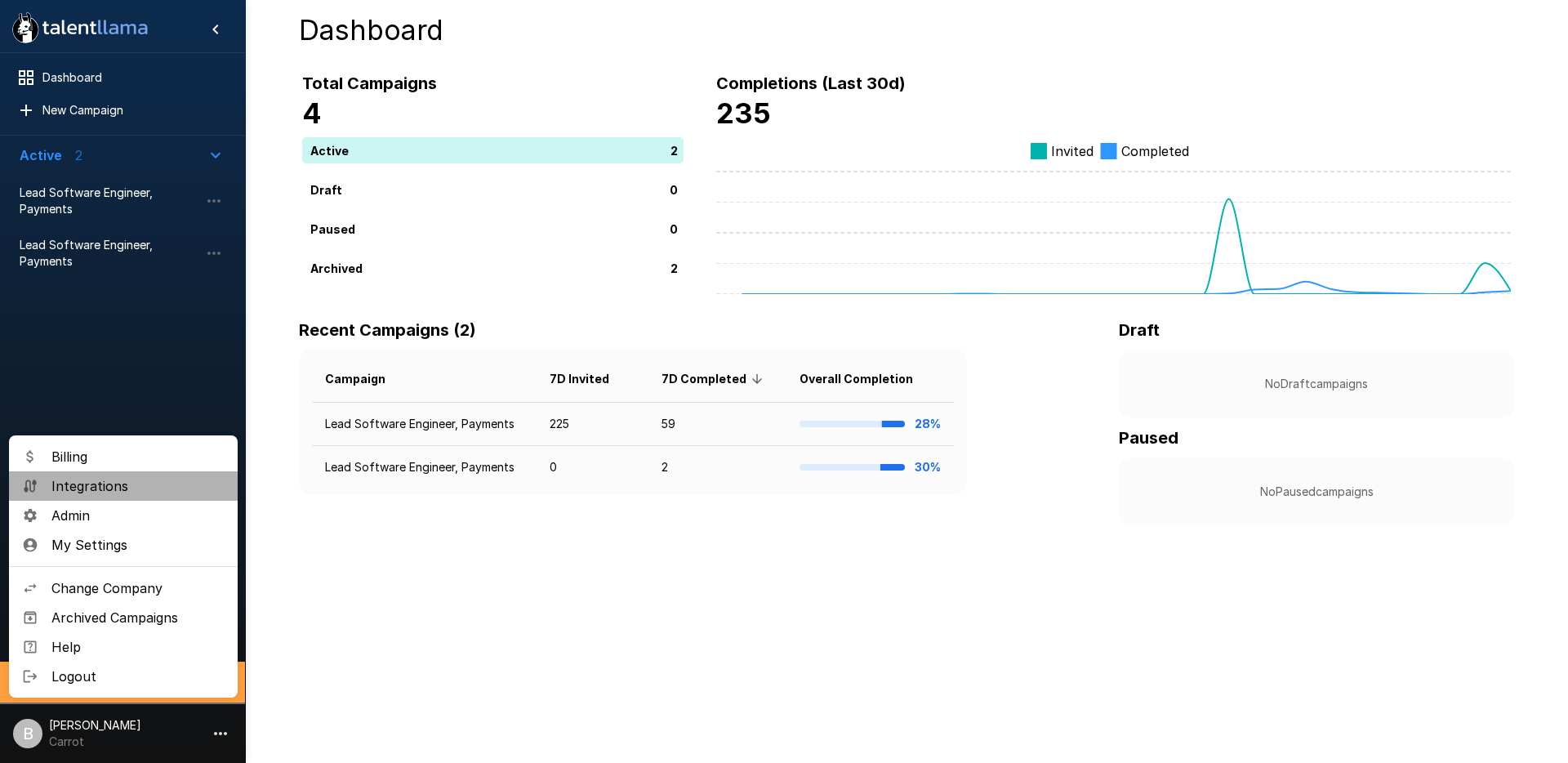
click at [117, 488] on span "Integrations" at bounding box center [137, 486] width 173 height 20
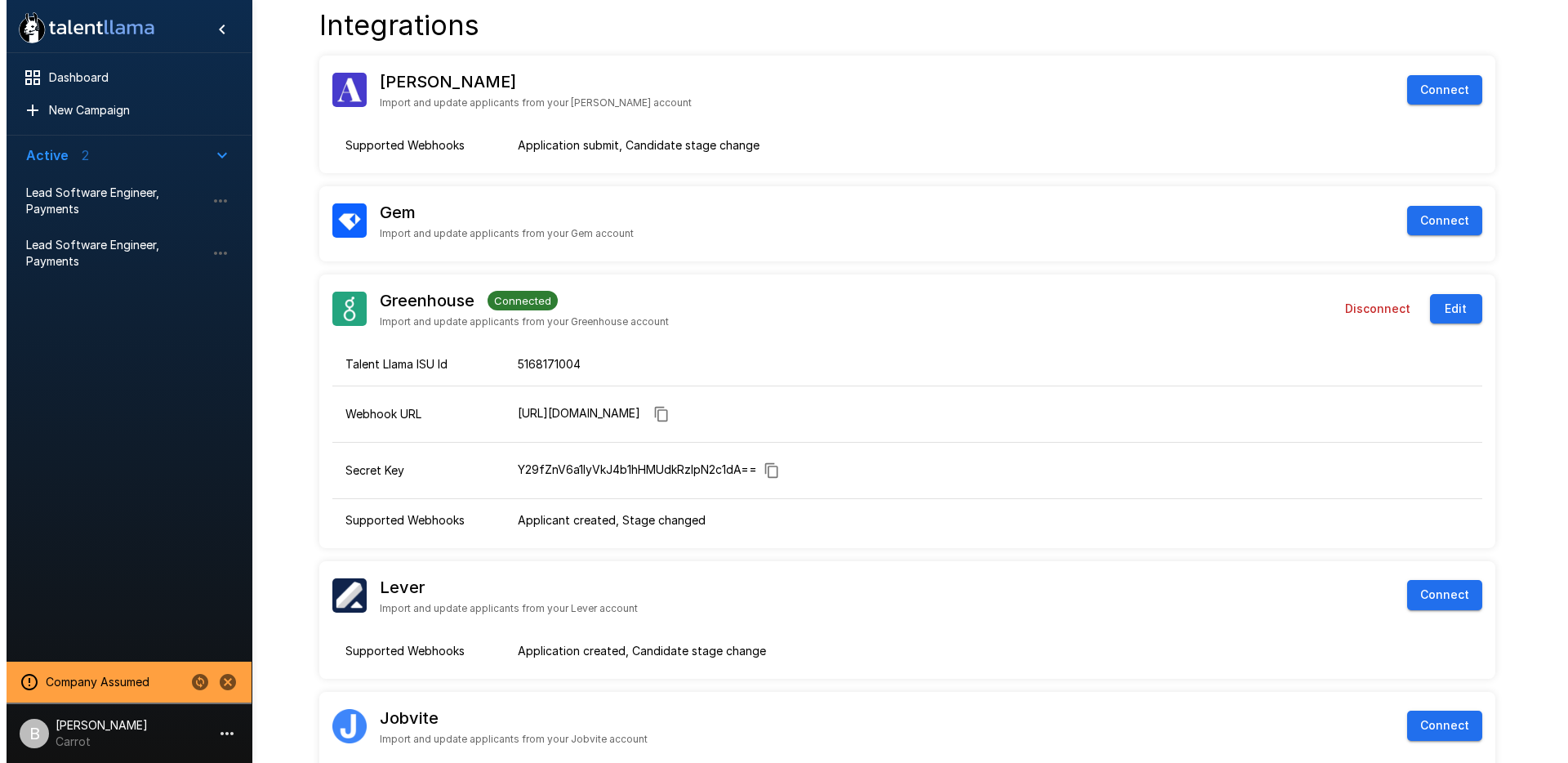
scroll to position [15, 0]
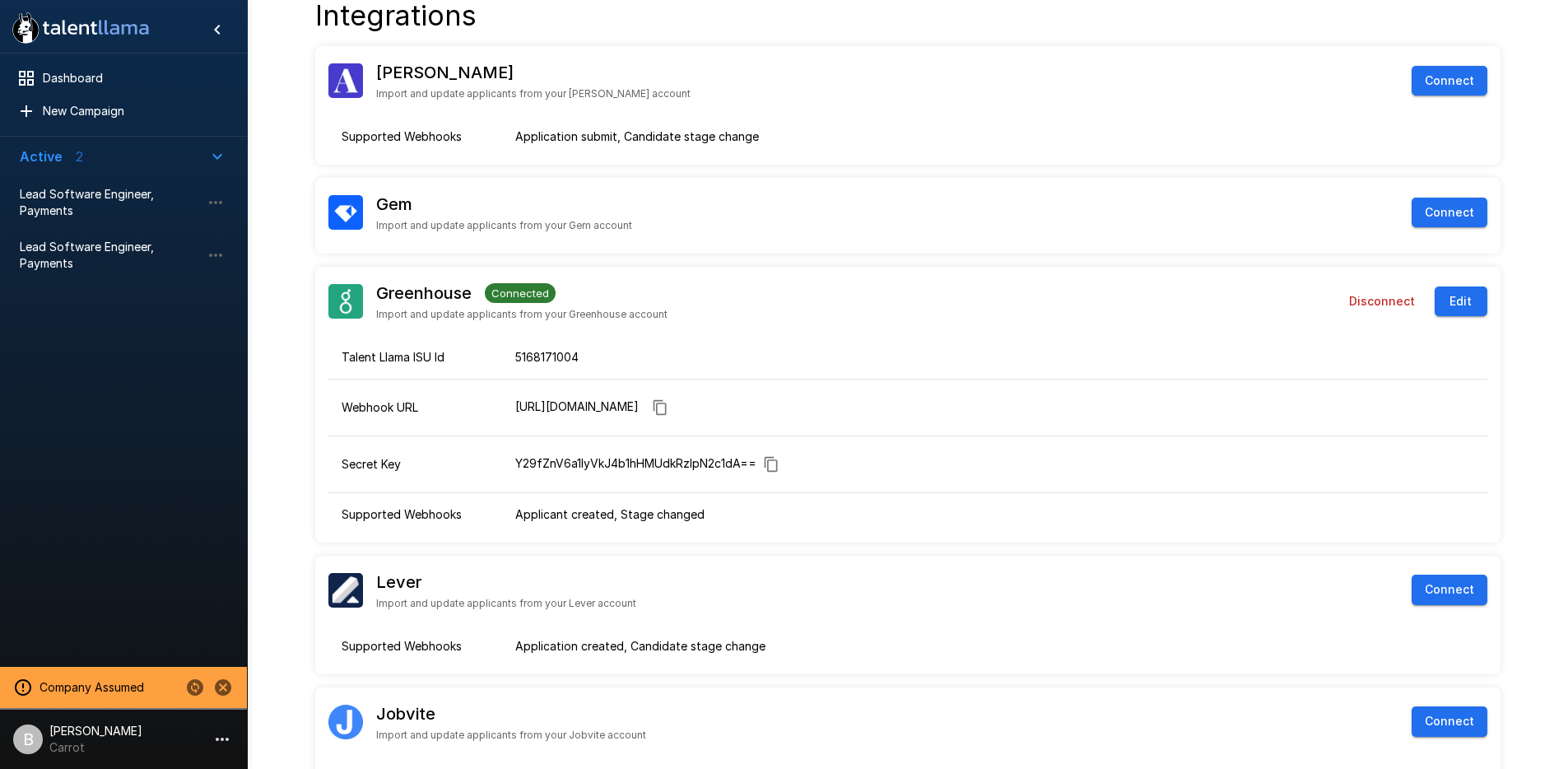
click at [32, 741] on div "B" at bounding box center [28, 740] width 30 height 30
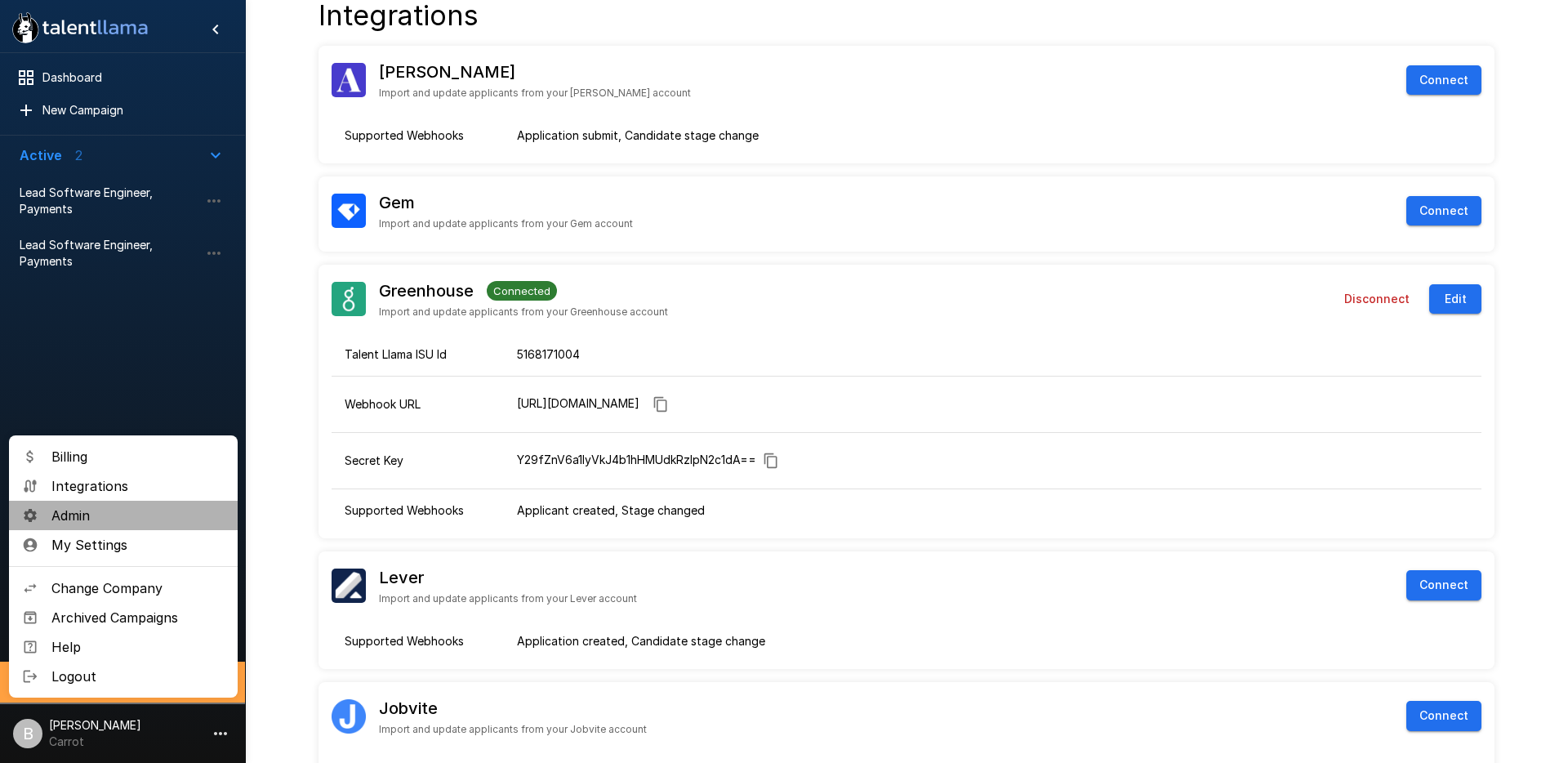
click at [124, 516] on span "Admin" at bounding box center [137, 516] width 173 height 20
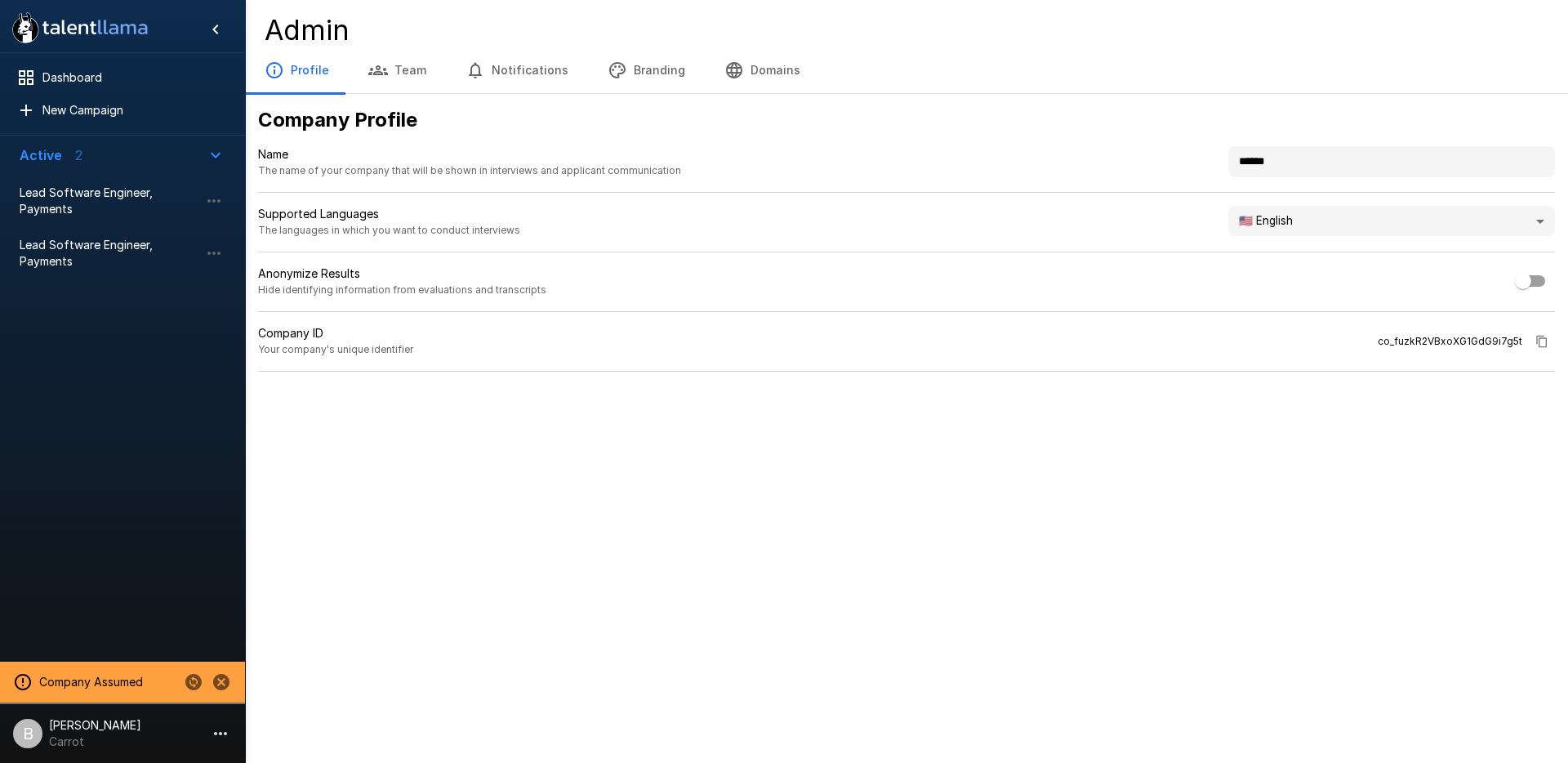
click at [413, 303] on div "Anonymize Results Hide identifying information from evaluations and transcripts" at bounding box center [906, 289] width 1297 height 46
click at [1543, 337] on icon "button" at bounding box center [1542, 342] width 13 height 13
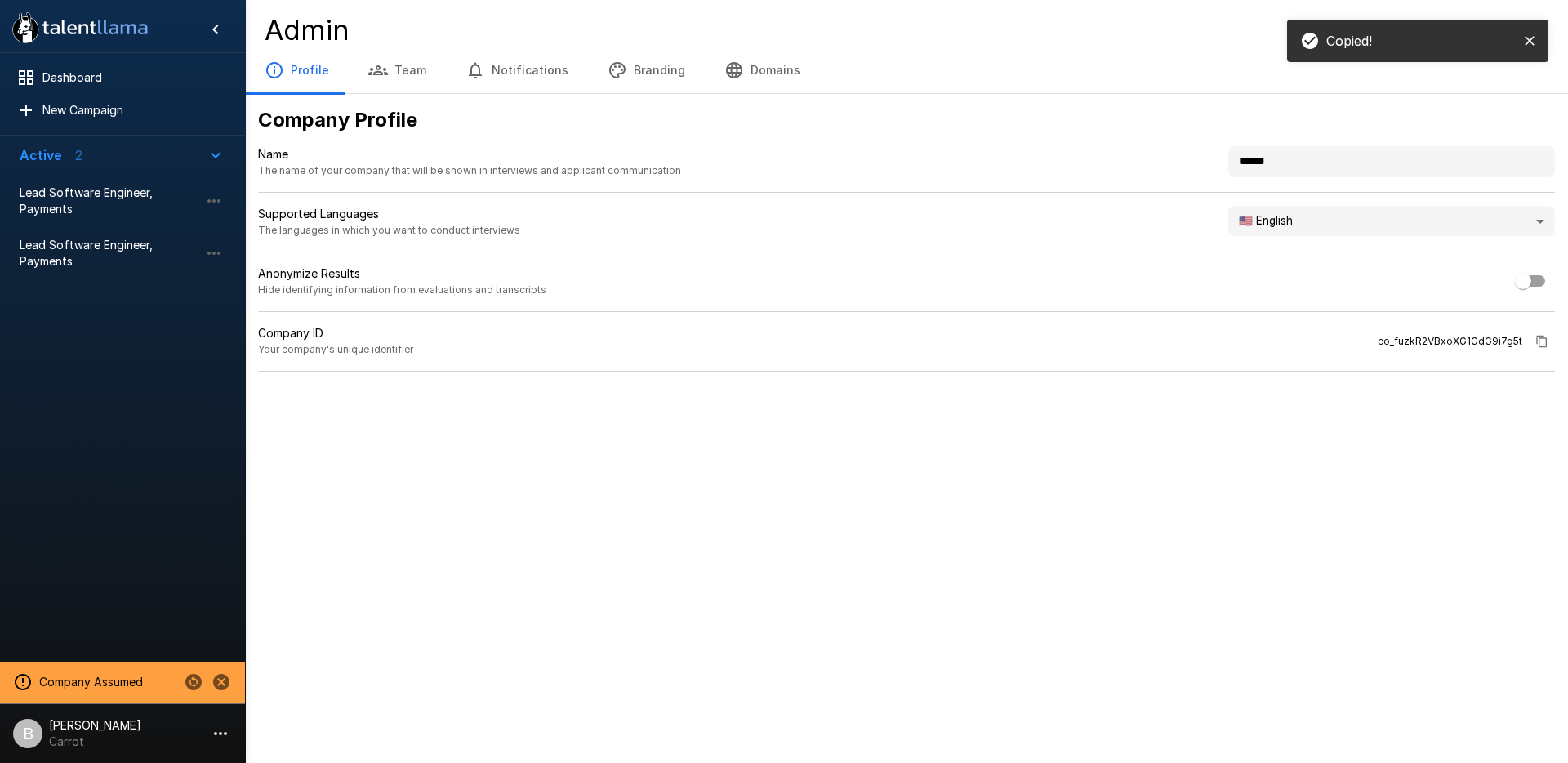
click at [90, 743] on p "Carrot" at bounding box center [95, 741] width 93 height 17
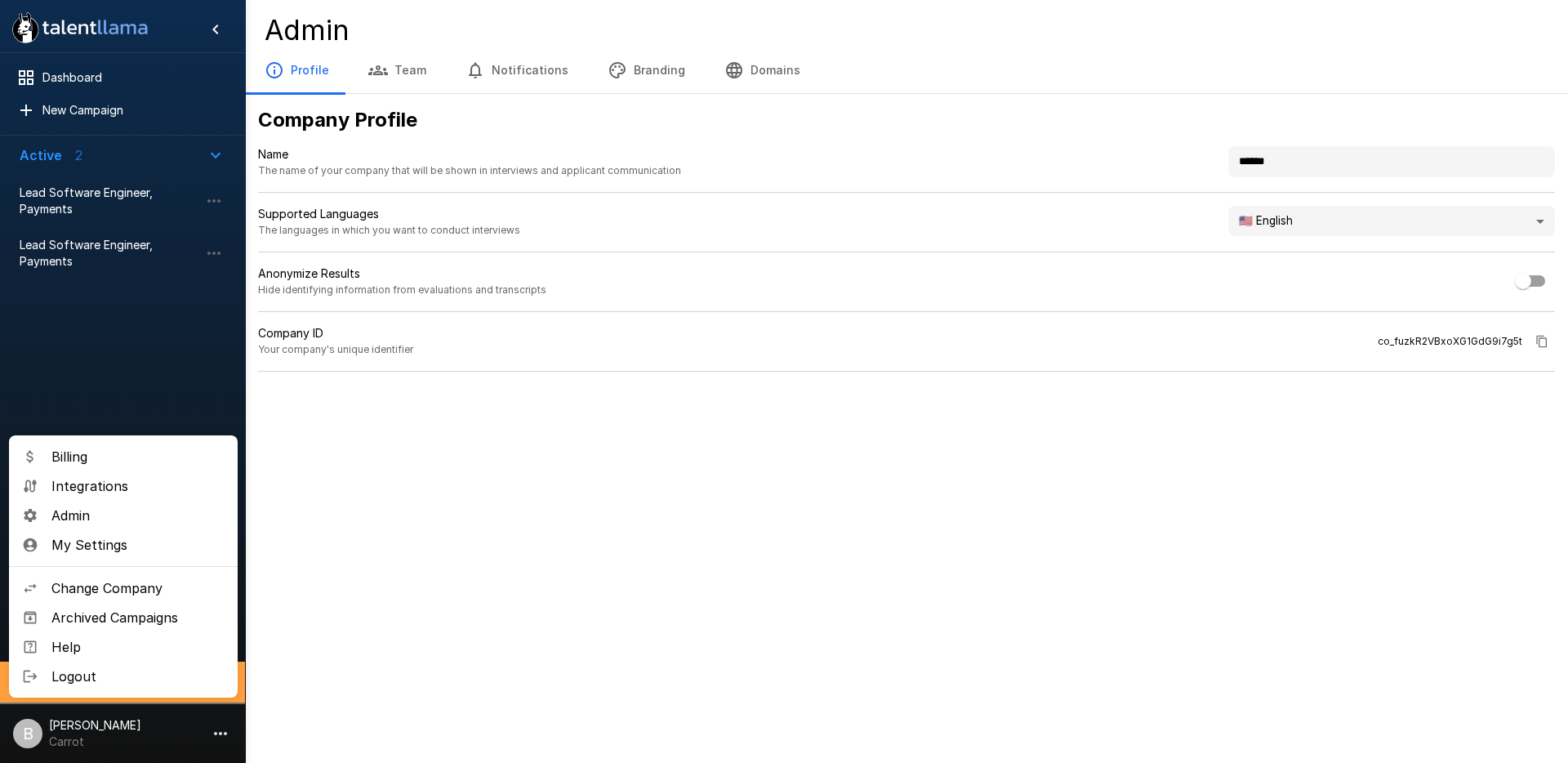
click at [118, 485] on span "Integrations" at bounding box center [137, 486] width 173 height 20
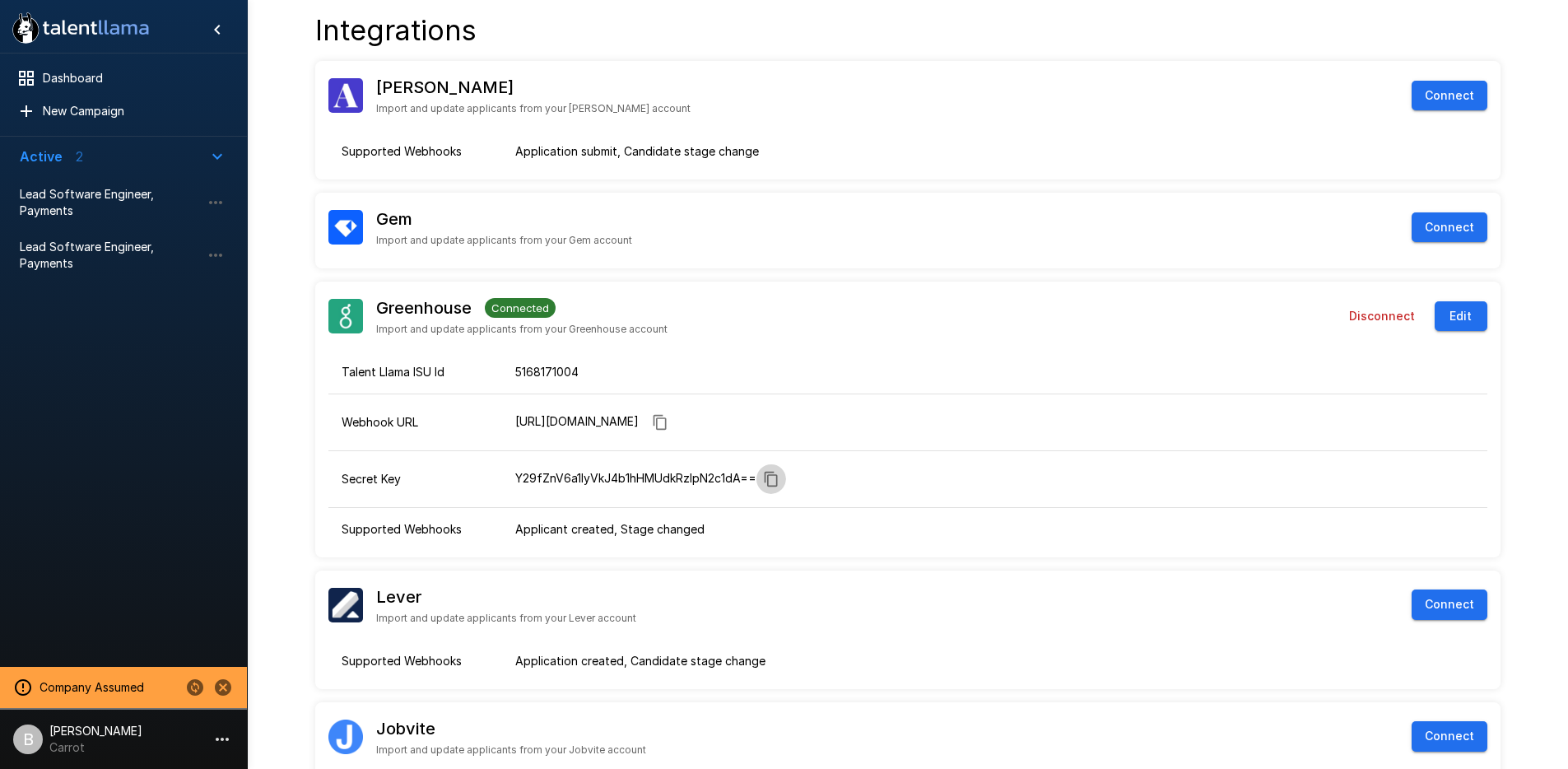
click at [781, 476] on button "button" at bounding box center [771, 480] width 30 height 30
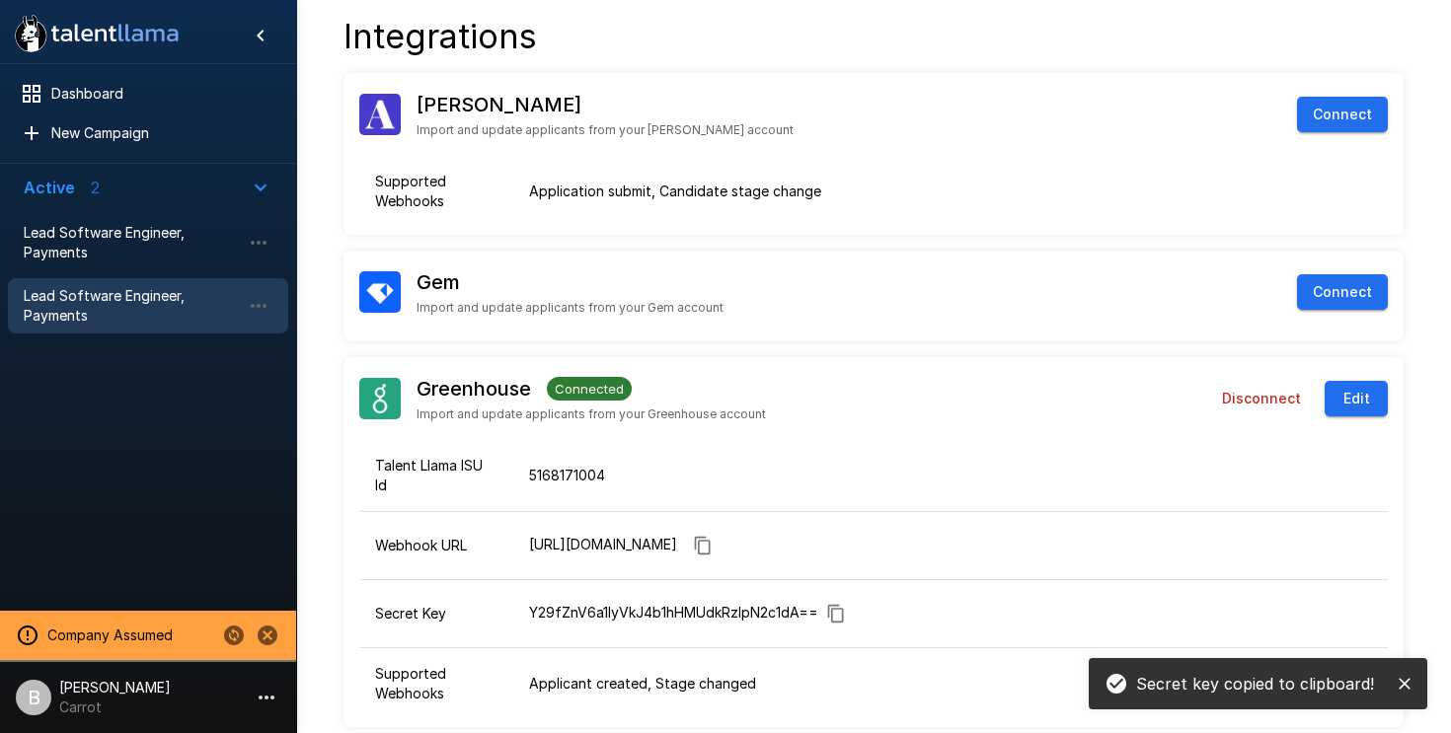
click at [159, 293] on span "Lead Software Engineer, Payments" at bounding box center [132, 305] width 217 height 39
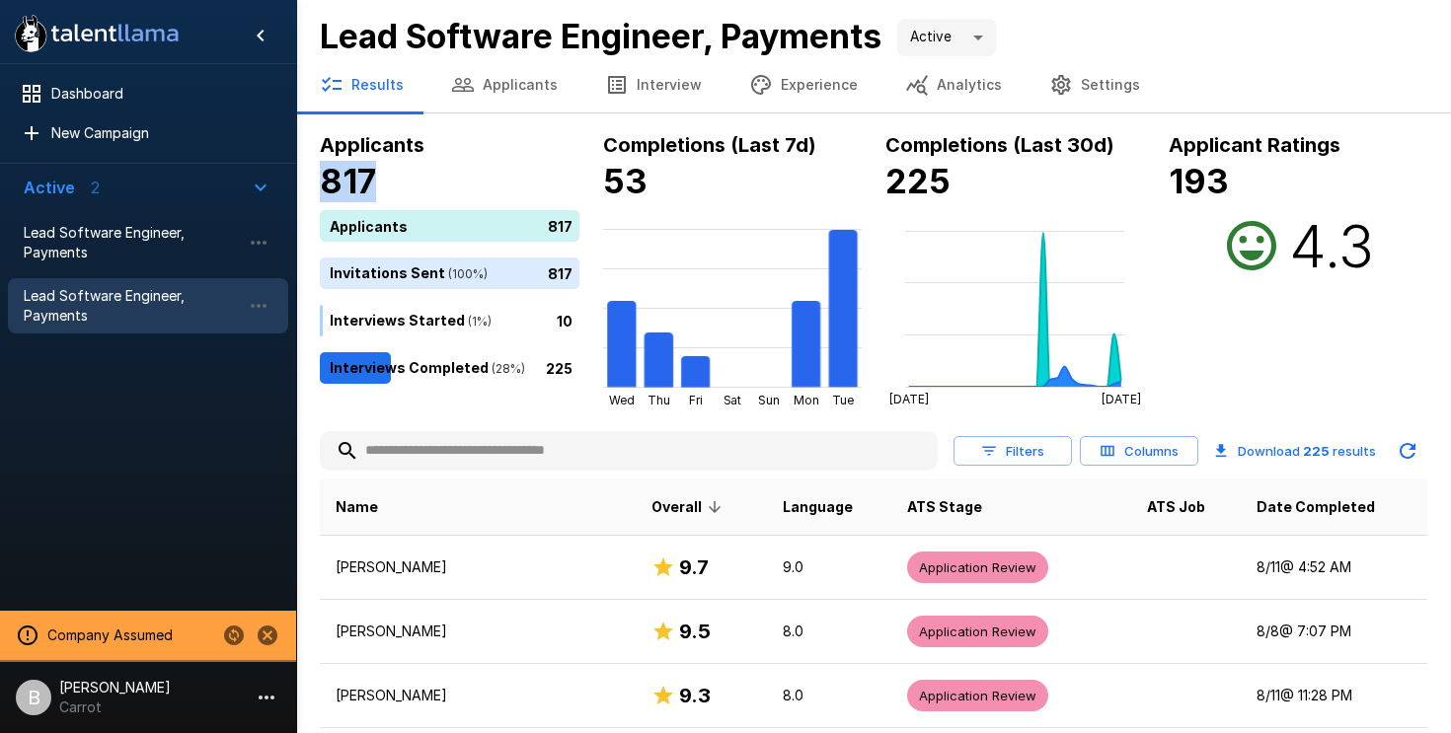
drag, startPoint x: 378, startPoint y: 179, endPoint x: 301, endPoint y: 184, distance: 77.1
click at [432, 175] on h4 "817" at bounding box center [450, 181] width 260 height 41
click at [502, 86] on button "Applicants" at bounding box center [504, 84] width 154 height 55
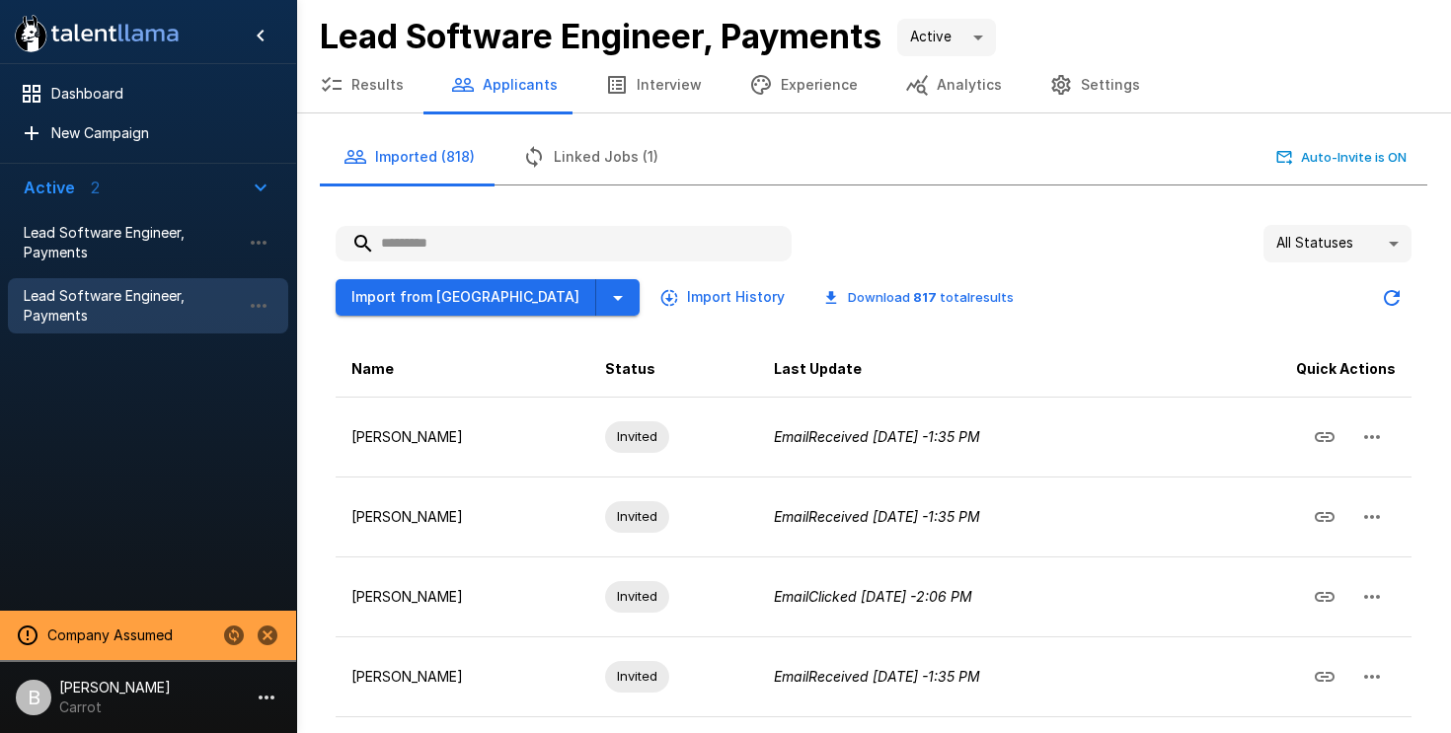
click at [497, 243] on input "text" at bounding box center [564, 244] width 456 height 36
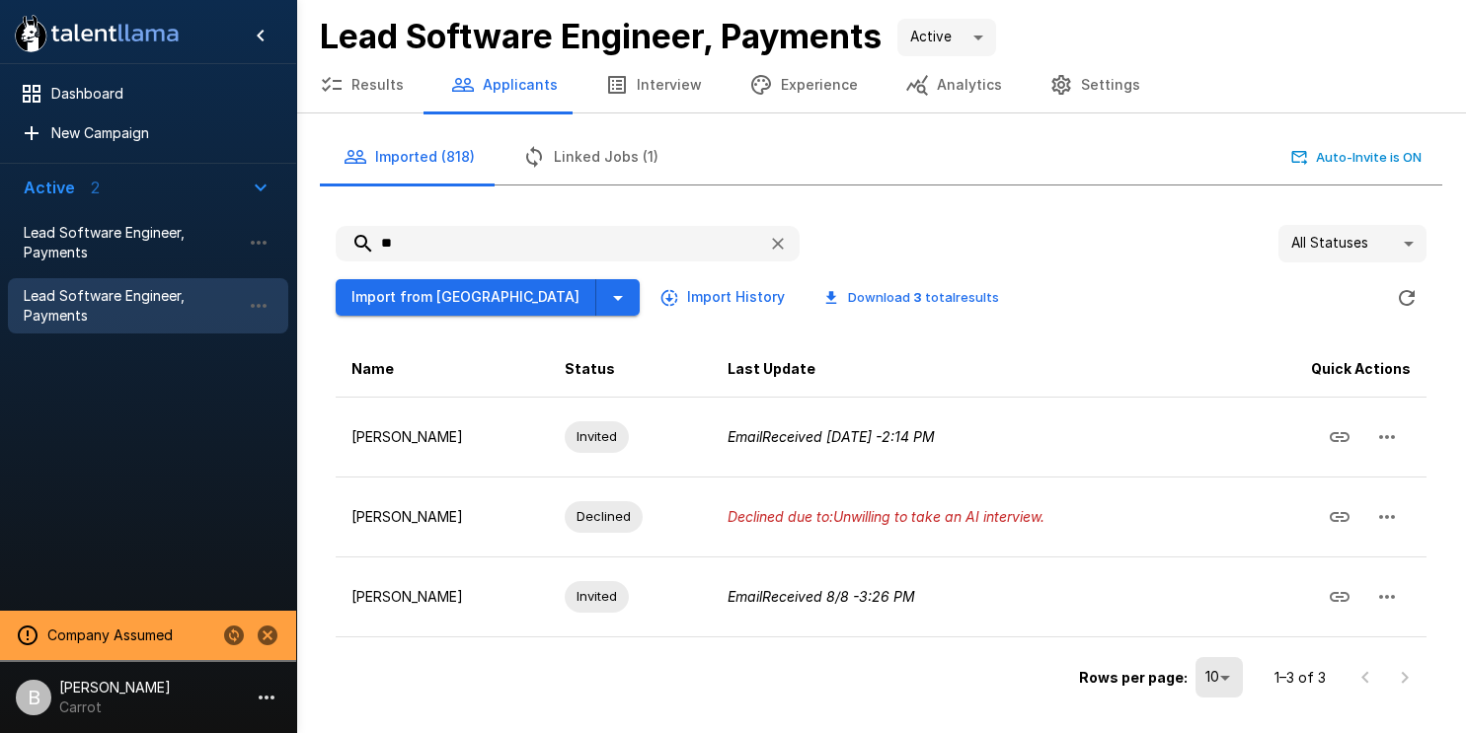
type input "*"
